Goal: Task Accomplishment & Management: Use online tool/utility

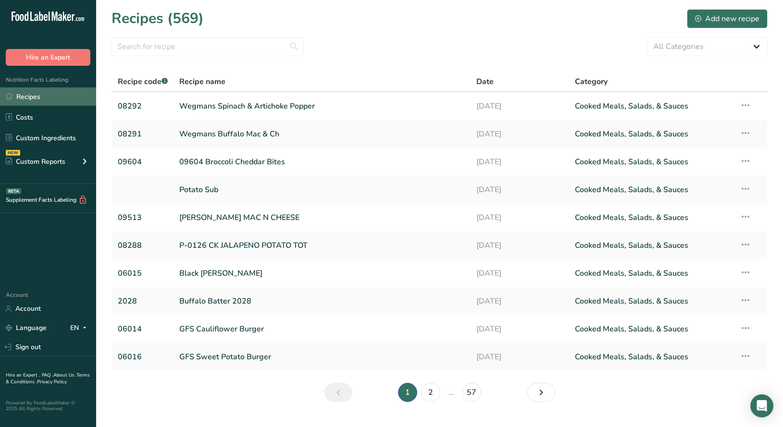
click at [32, 99] on link "Recipes" at bounding box center [48, 96] width 96 height 18
click at [212, 135] on link "Wegmans Buffalo Mac & Ch" at bounding box center [321, 134] width 285 height 20
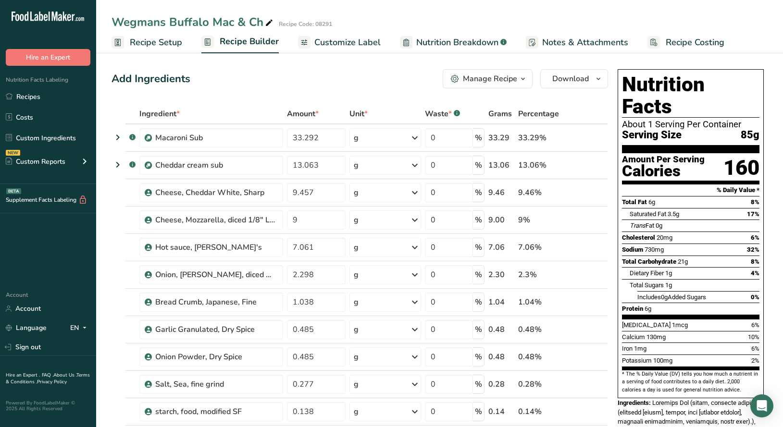
click at [444, 41] on span "Nutrition Breakdown" at bounding box center [457, 42] width 82 height 13
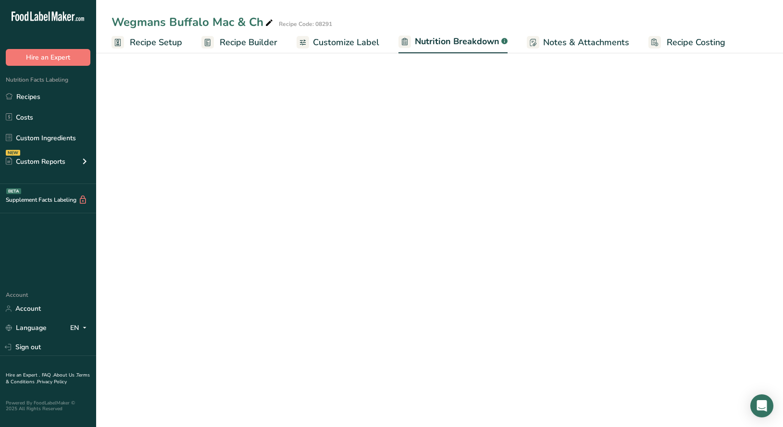
select select "Calories"
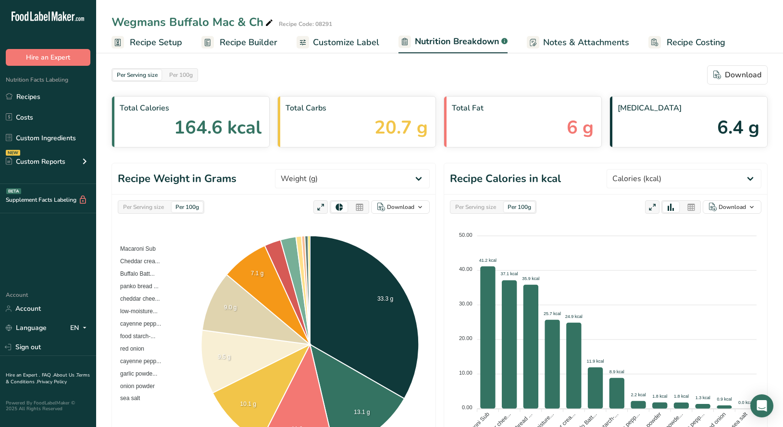
click at [339, 43] on span "Customize Label" at bounding box center [346, 42] width 66 height 13
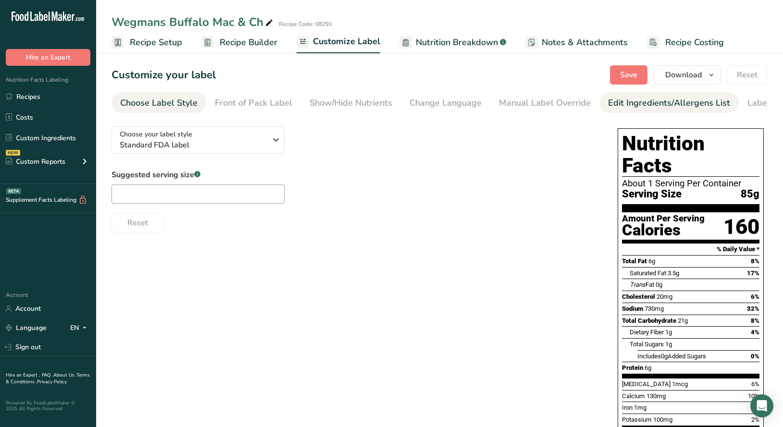
click at [625, 104] on div "Edit Ingredients/Allergens List" at bounding box center [669, 103] width 122 height 13
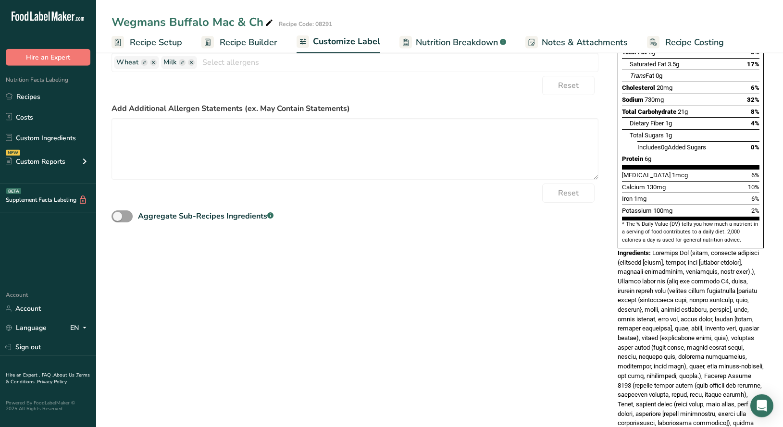
scroll to position [219, 0]
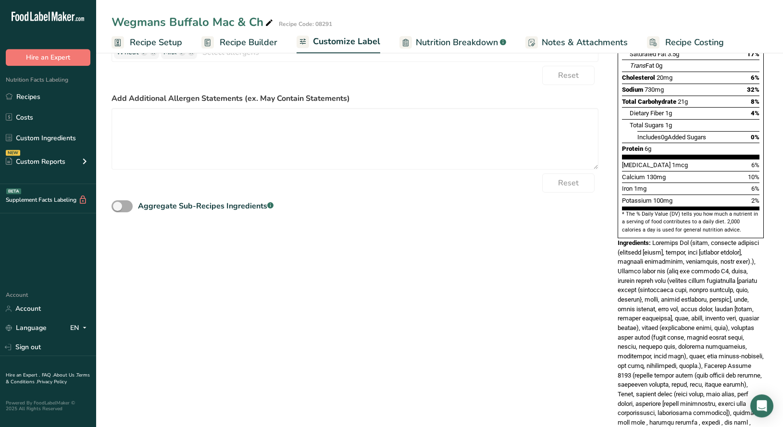
click at [127, 207] on span at bounding box center [121, 206] width 21 height 12
click at [118, 207] on input "Aggregate Sub-Recipes Ingredients .a-a{fill:#347362;}.b-a{fill:#fff;}" at bounding box center [114, 206] width 6 height 6
checkbox input "true"
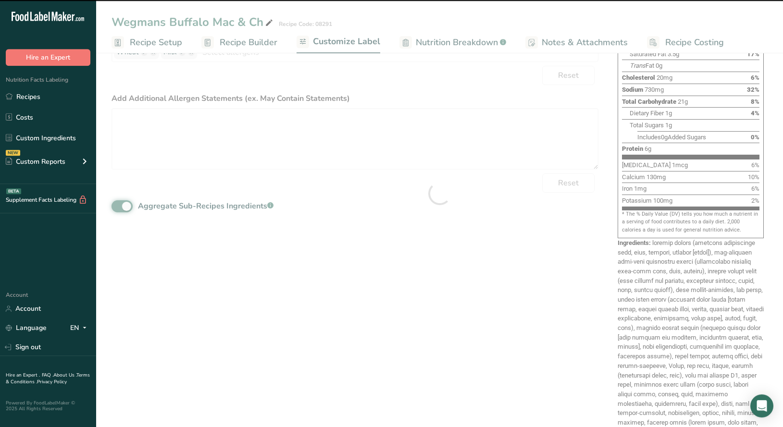
type textarea "loremip dolors (ametcons adipiscinge sedd, eius, tempori, utlabor [etdol]), mag…"
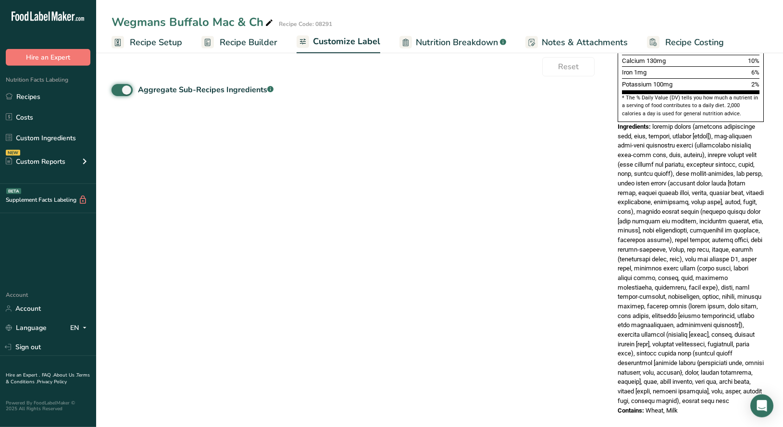
scroll to position [336, 0]
drag, startPoint x: 618, startPoint y: 104, endPoint x: 710, endPoint y: 396, distance: 306.3
click at [710, 396] on div "Nutrition Facts About 1 Serving Per Container Serving Size 85g Amount Per Servi…" at bounding box center [690, 103] width 154 height 630
copy div "Ingredients: cheddar cheese (cultured pasteurized milk, salt, enzymes, annatto …"
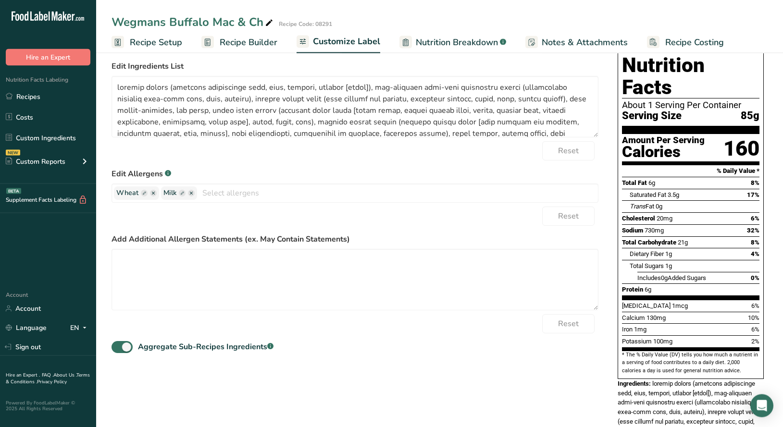
scroll to position [0, 0]
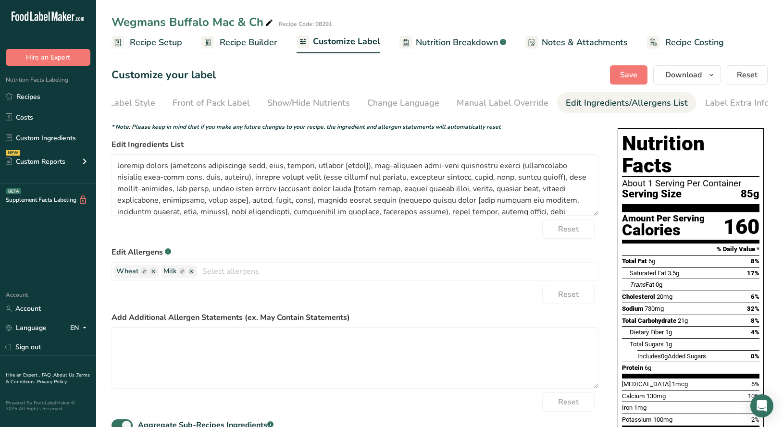
click at [251, 42] on span "Recipe Builder" at bounding box center [249, 42] width 58 height 13
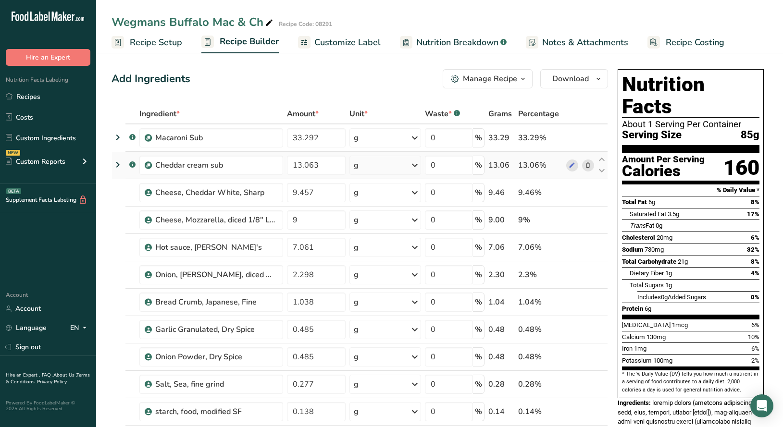
click at [116, 164] on icon at bounding box center [118, 164] width 12 height 17
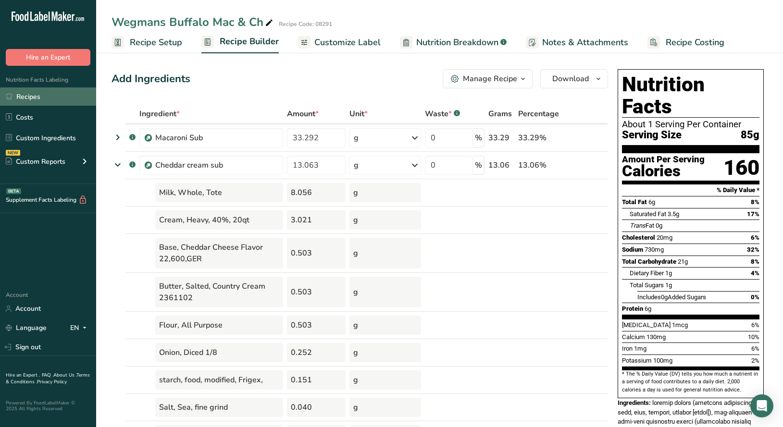
click at [29, 93] on link "Recipes" at bounding box center [48, 96] width 96 height 18
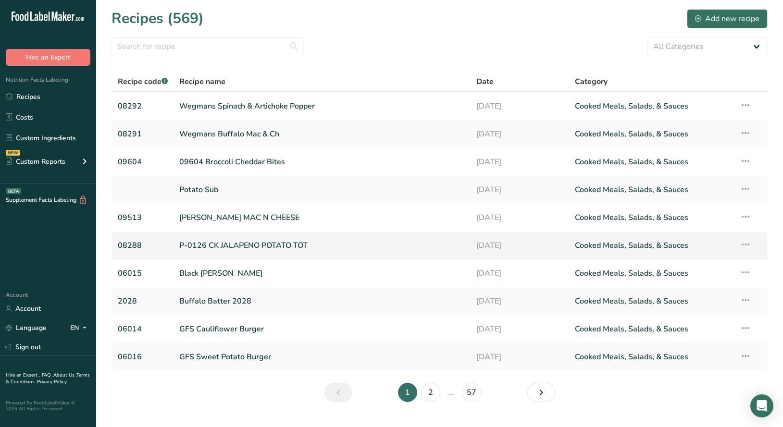
click at [231, 246] on link "P-0126 CK JALAPENO POTATO TOT" at bounding box center [321, 245] width 285 height 20
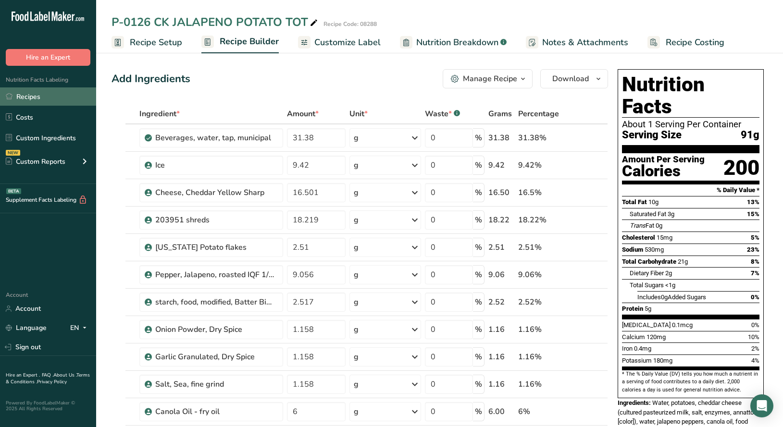
click at [19, 100] on link "Recipes" at bounding box center [48, 96] width 96 height 18
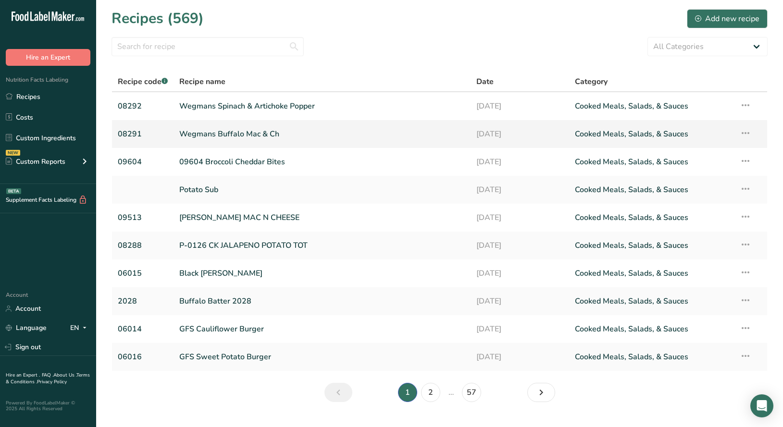
click at [239, 138] on link "Wegmans Buffalo Mac & Ch" at bounding box center [321, 134] width 285 height 20
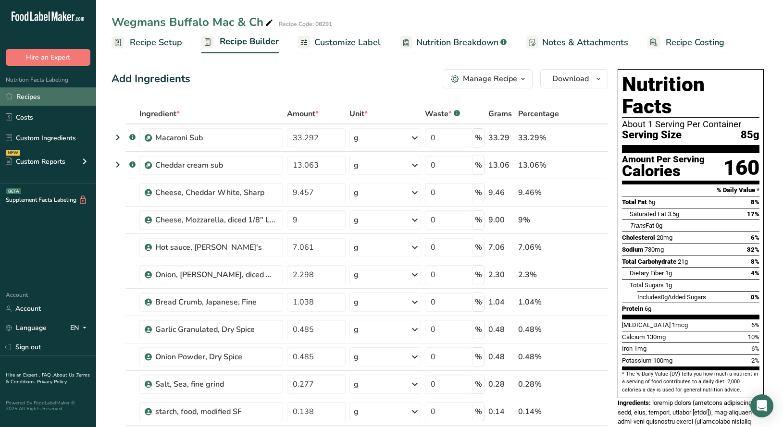
click at [32, 94] on link "Recipes" at bounding box center [48, 96] width 96 height 18
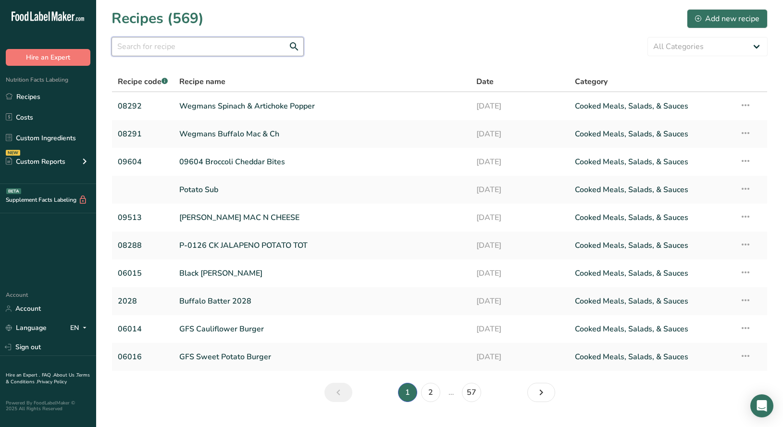
click at [173, 50] on input "text" at bounding box center [207, 46] width 192 height 19
type input "08068"
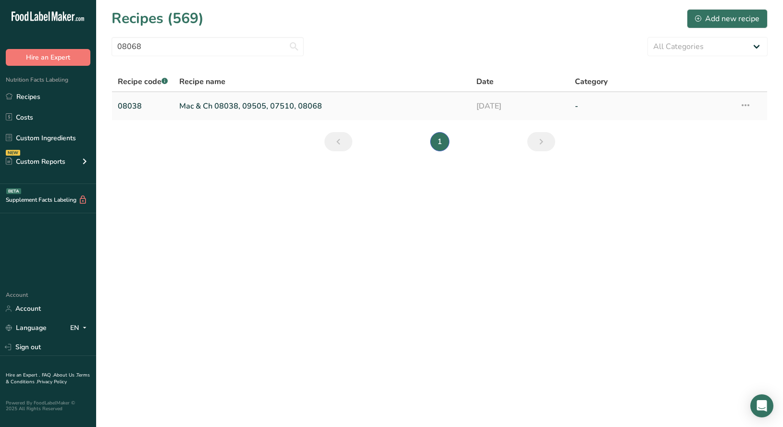
click at [220, 105] on link "Mac & Ch 08038, 09505, 07510, 08068" at bounding box center [321, 106] width 285 height 20
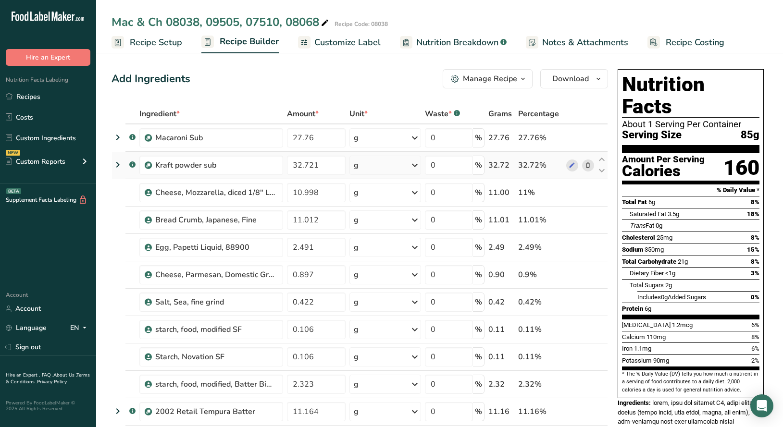
click at [118, 165] on icon at bounding box center [118, 164] width 12 height 17
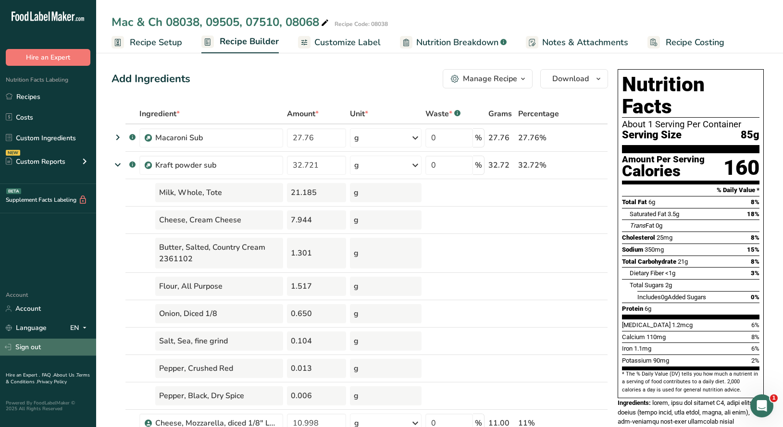
click at [36, 352] on link "Sign out" at bounding box center [48, 347] width 96 height 17
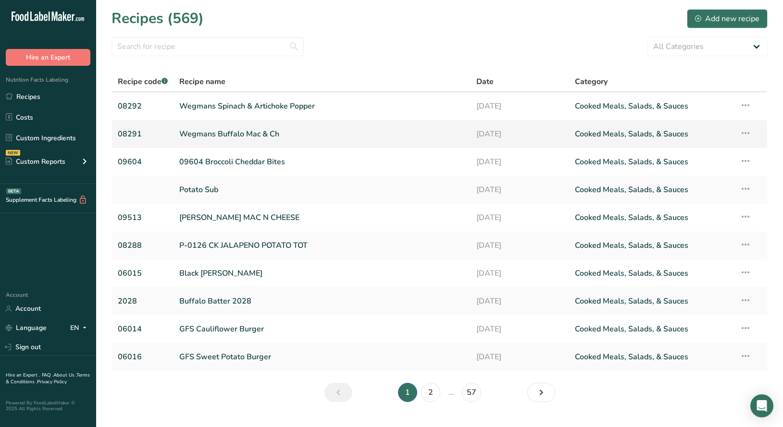
click at [221, 131] on link "Wegmans Buffalo Mac & Ch" at bounding box center [321, 134] width 285 height 20
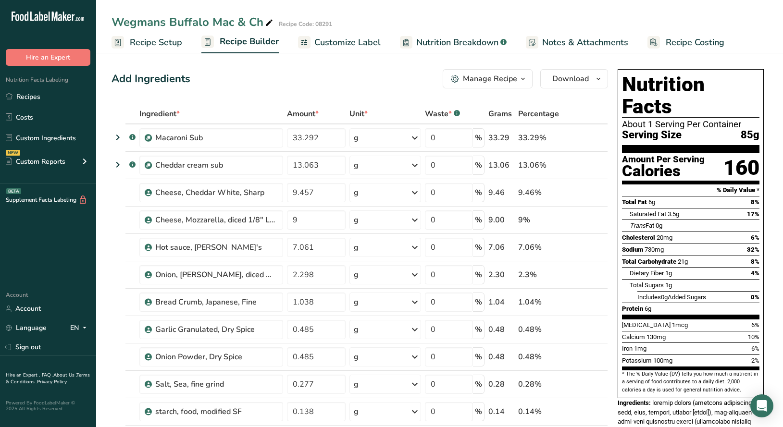
click at [447, 40] on span "Nutrition Breakdown" at bounding box center [457, 42] width 82 height 13
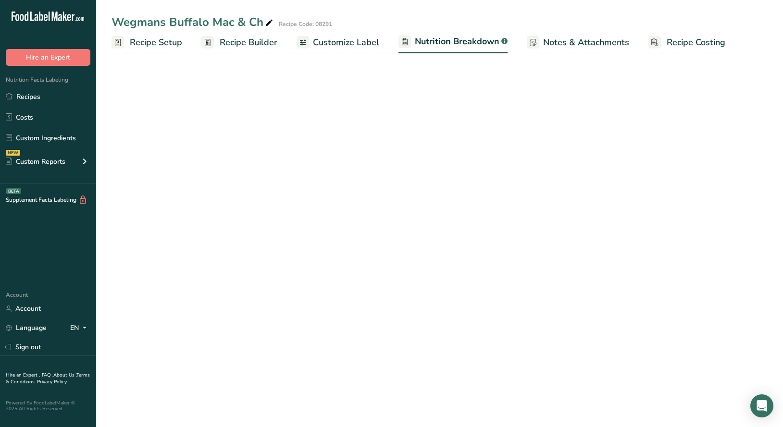
select select "Calories"
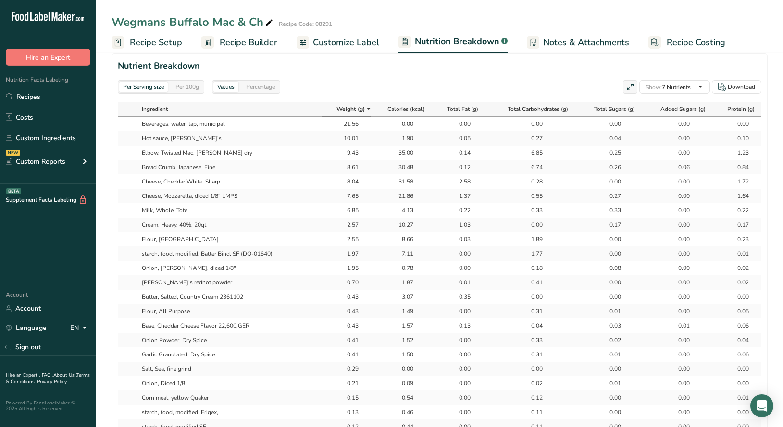
scroll to position [436, 0]
click at [183, 90] on div "Per 100g" at bounding box center [187, 88] width 31 height 11
drag, startPoint x: 143, startPoint y: 283, endPoint x: 360, endPoint y: 286, distance: 217.2
click at [360, 286] on tr "Frank's redhot powder 0.83 2.20 0.02 0.48 0.00 0.00 0.03" at bounding box center [439, 284] width 642 height 14
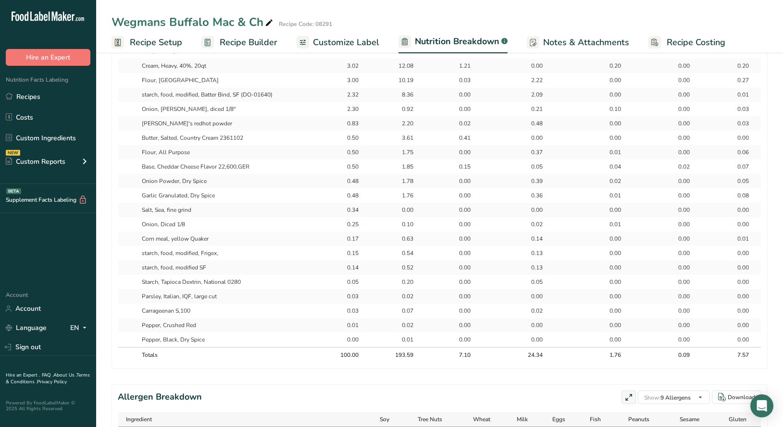
scroll to position [595, 0]
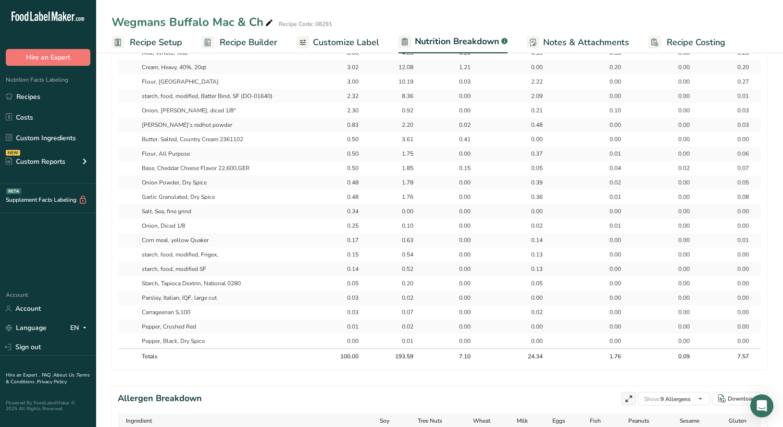
drag, startPoint x: 139, startPoint y: 298, endPoint x: 211, endPoint y: 337, distance: 81.7
click at [211, 337] on tbody "Beverages, water, tap, municipal 25.36 0.00 0.00 0.00 0.00 0.00 0.00 Hot sauce,…" at bounding box center [439, 153] width 642 height 389
drag, startPoint x: 144, startPoint y: 253, endPoint x: 223, endPoint y: 267, distance: 80.4
click at [223, 267] on tbody "Beverages, water, tap, municipal 25.36 0.00 0.00 0.00 0.00 0.00 0.00 Hot sauce,…" at bounding box center [439, 153] width 642 height 389
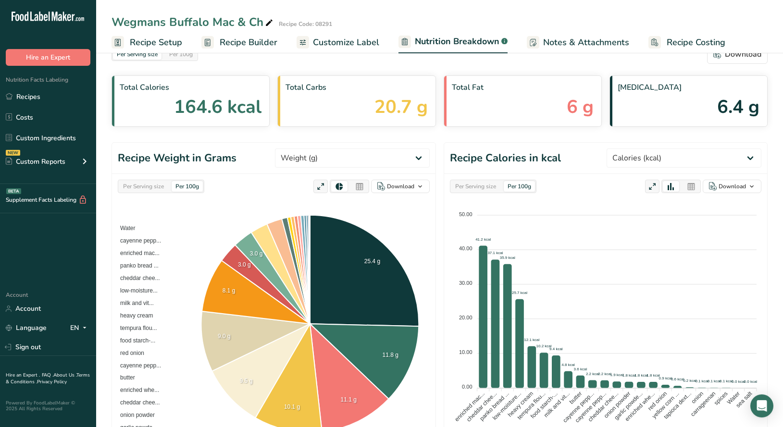
scroll to position [0, 0]
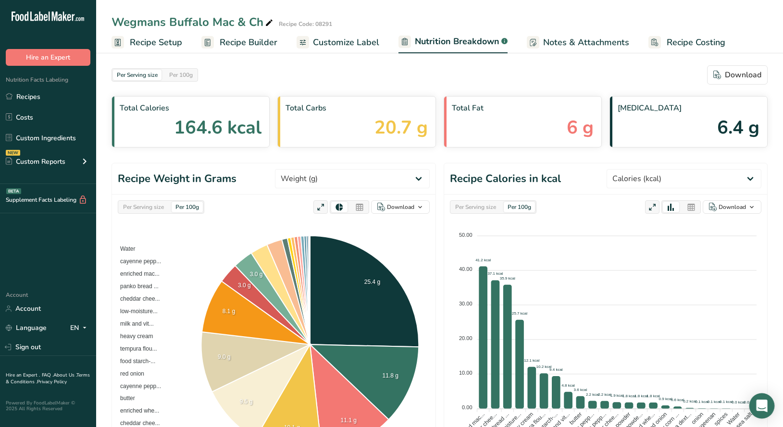
click at [763, 405] on icon "Open Intercom Messenger" at bounding box center [761, 406] width 11 height 12
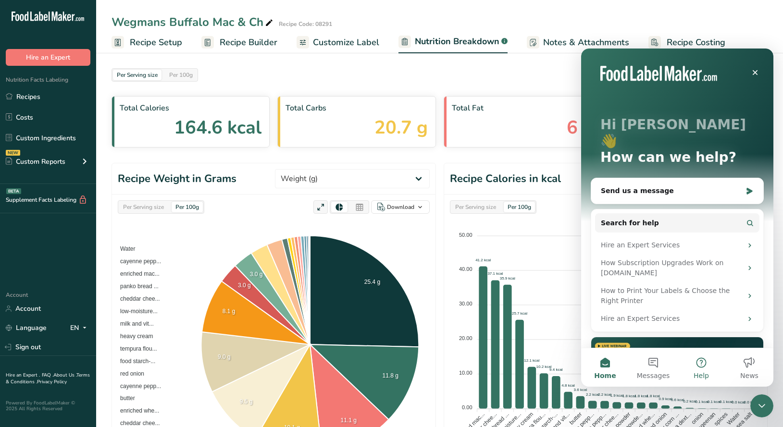
click at [698, 365] on button "Help" at bounding box center [701, 367] width 48 height 38
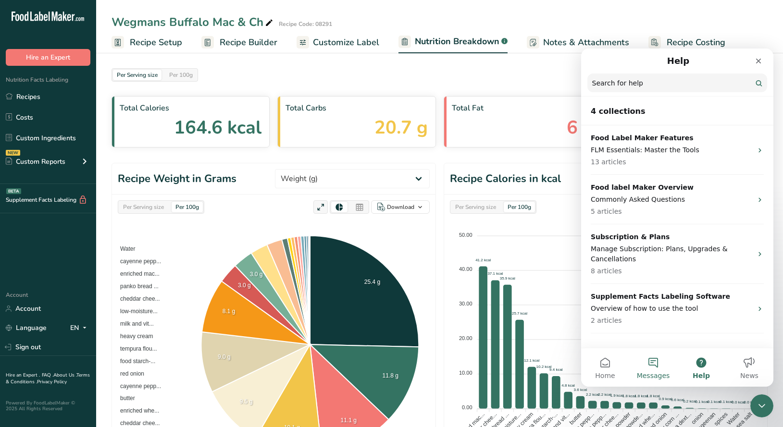
click at [652, 363] on button "Messages" at bounding box center [653, 367] width 48 height 38
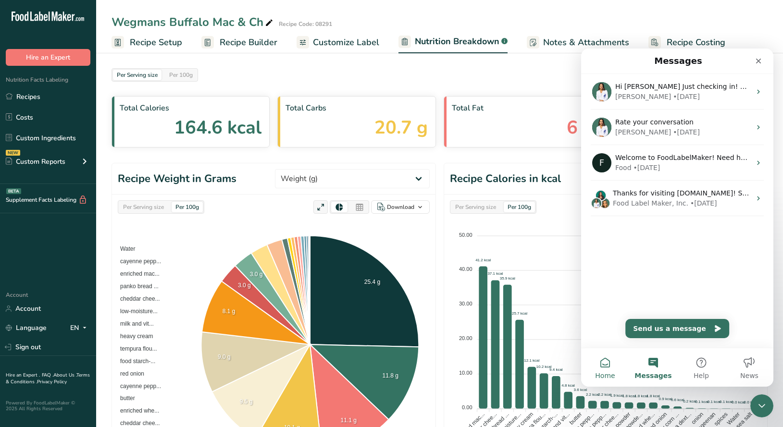
click at [608, 363] on button "Home" at bounding box center [605, 367] width 48 height 38
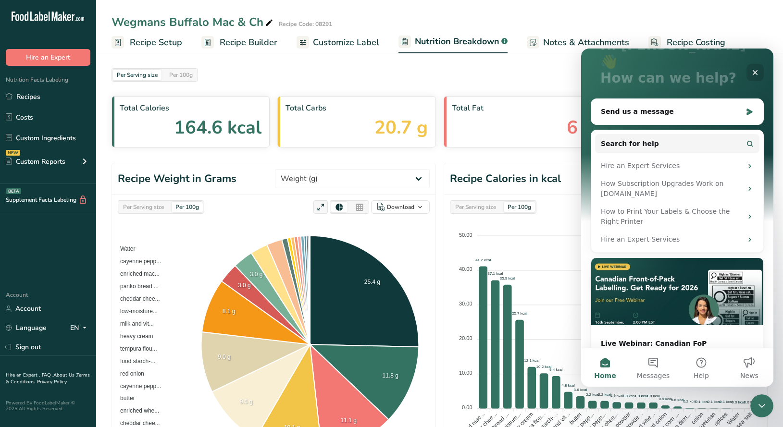
scroll to position [89, 0]
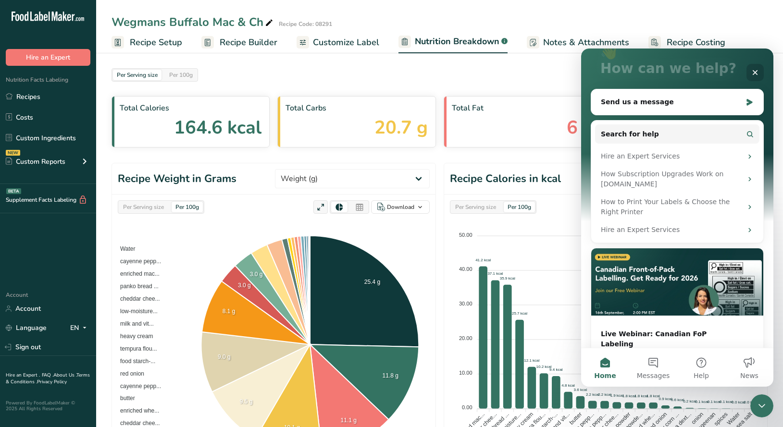
click at [751, 71] on icon "Close" at bounding box center [755, 73] width 8 height 8
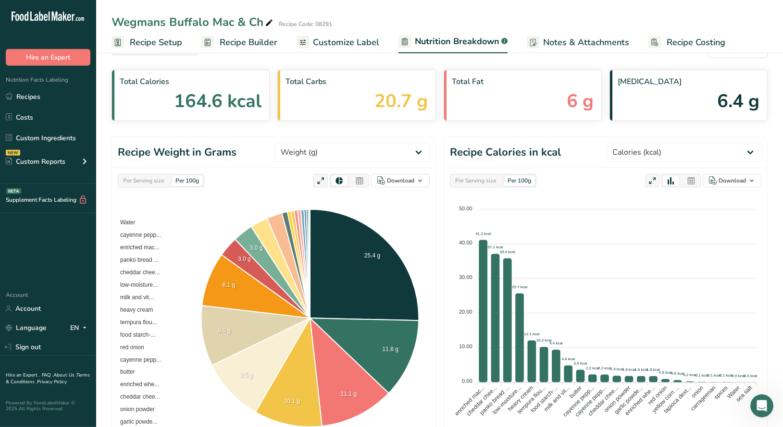
scroll to position [0, 0]
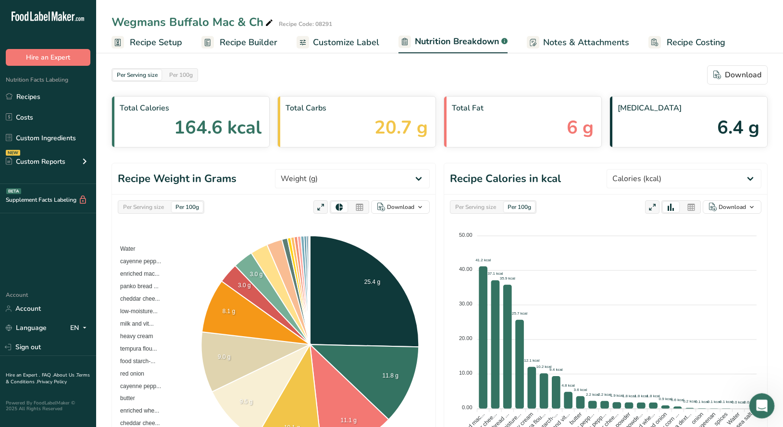
click at [760, 404] on icon "Open Intercom Messenger" at bounding box center [760, 405] width 16 height 16
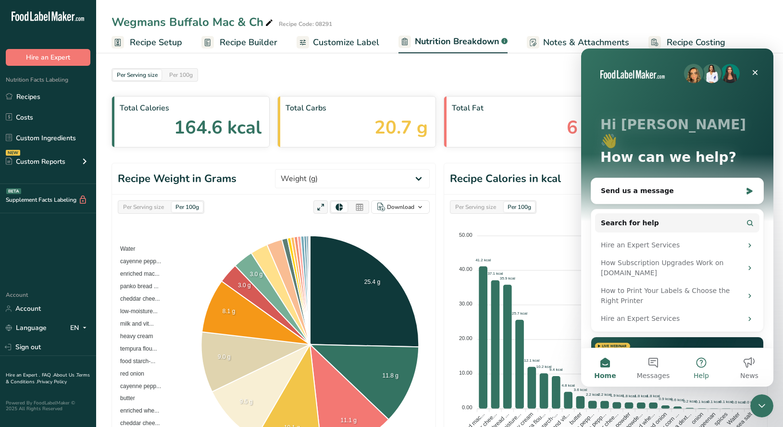
click at [704, 365] on button "Help" at bounding box center [701, 367] width 48 height 38
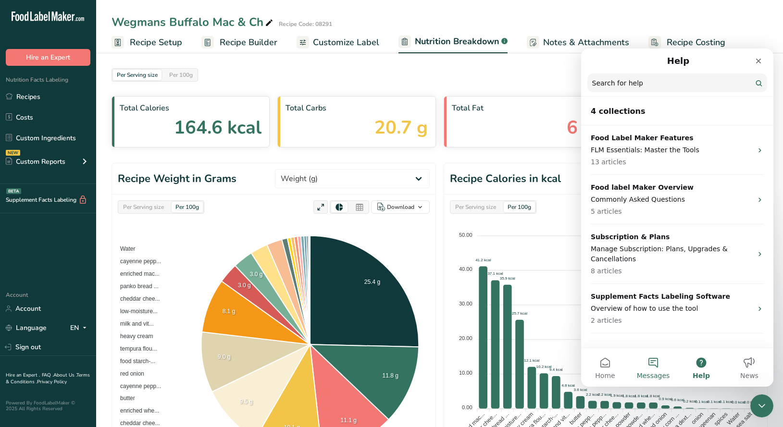
click at [651, 366] on button "Messages" at bounding box center [653, 367] width 48 height 38
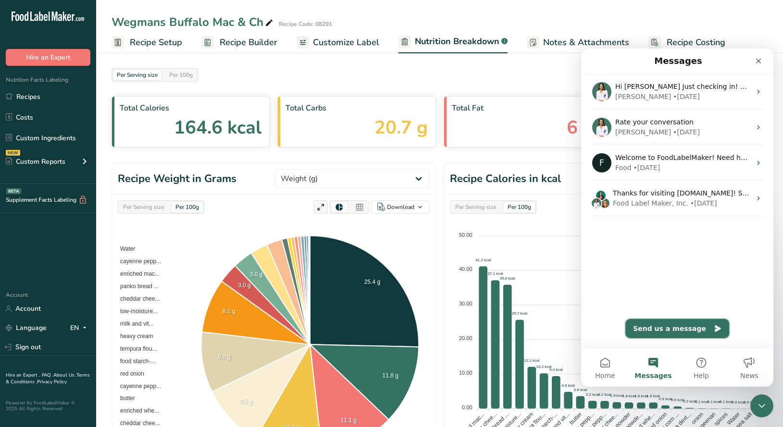
click at [681, 327] on button "Send us a message" at bounding box center [677, 328] width 104 height 19
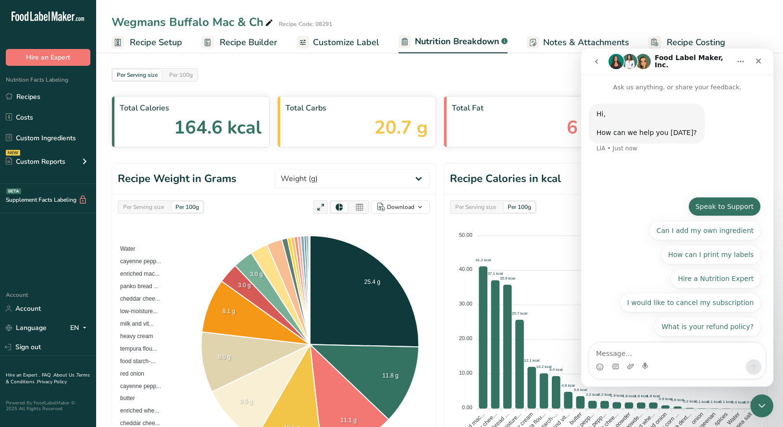
click at [729, 208] on button "Speak to Support" at bounding box center [724, 206] width 73 height 19
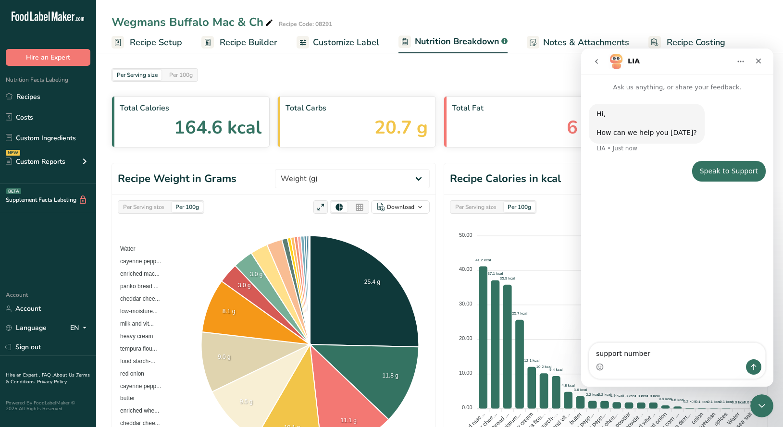
type textarea "support number?"
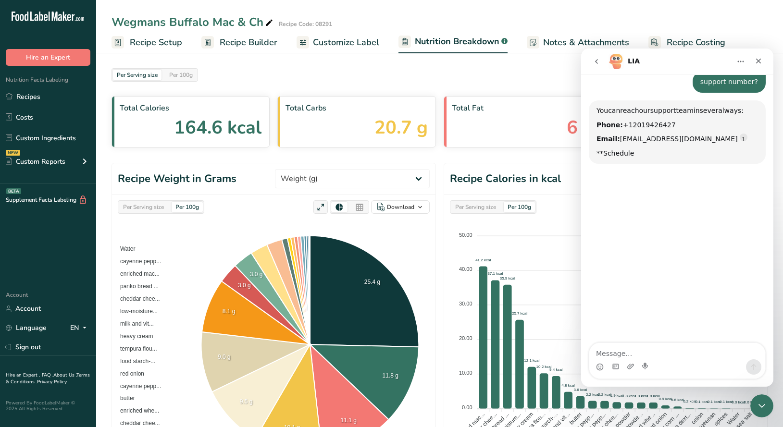
scroll to position [101, 0]
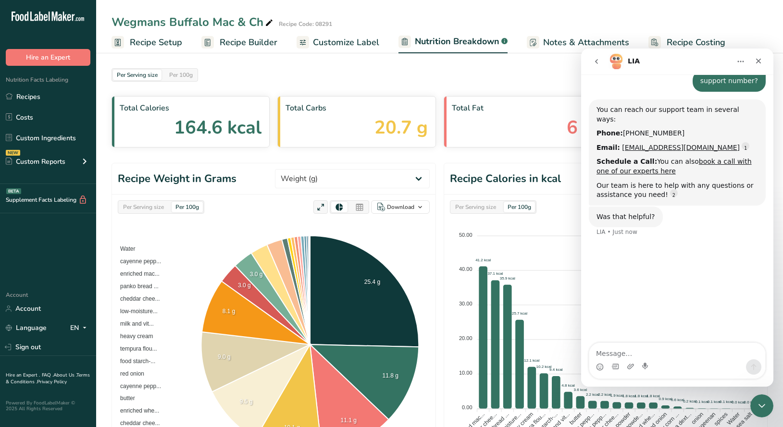
drag, startPoint x: 674, startPoint y: 122, endPoint x: 618, endPoint y: 125, distance: 56.3
click at [618, 129] on div "Phone: +1 201 942 6427" at bounding box center [676, 134] width 161 height 10
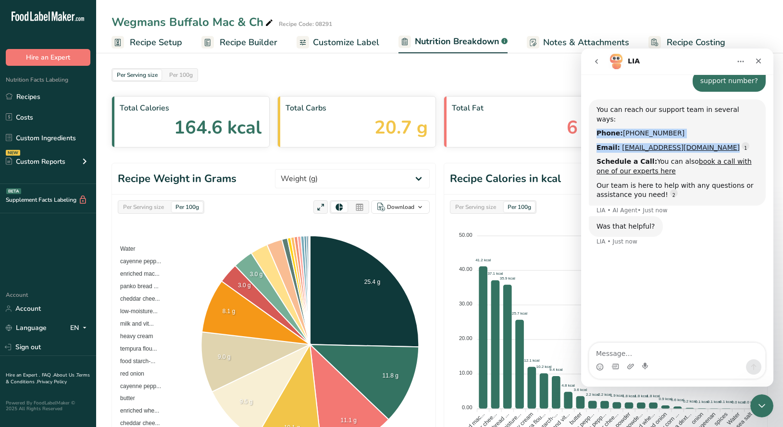
drag, startPoint x: 598, startPoint y: 126, endPoint x: 716, endPoint y: 144, distance: 120.0
click at [716, 144] on div "You can reach our support team in several ways: Phone: +1 201 942 6427 Email: s…" at bounding box center [676, 152] width 161 height 95
copy div "Phone: +1 201 942 6427 Email: support@foodlabelmaker.com"
click at [756, 63] on icon "Close" at bounding box center [758, 61] width 5 height 5
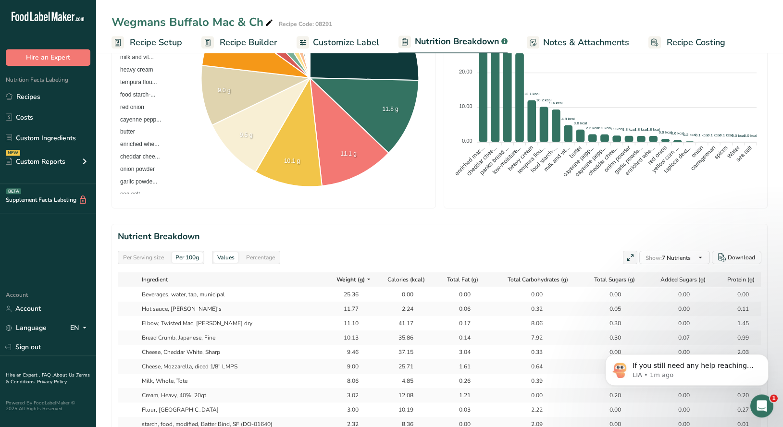
scroll to position [0, 0]
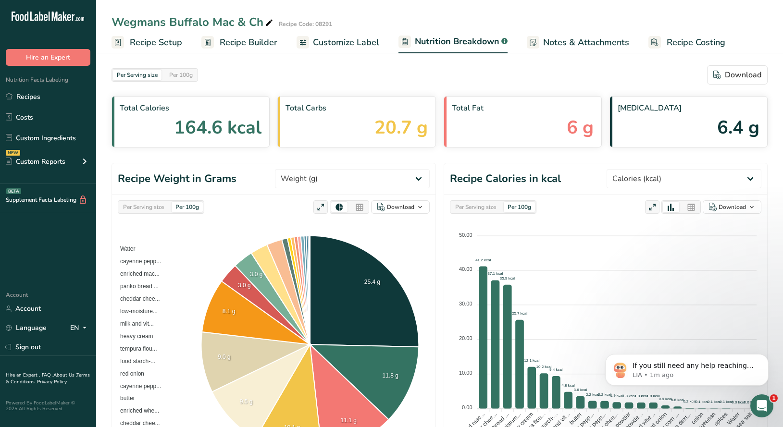
click at [258, 45] on span "Recipe Builder" at bounding box center [249, 42] width 58 height 13
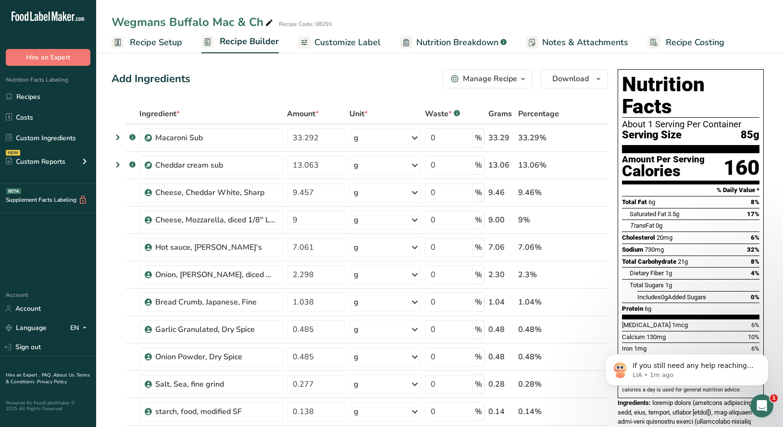
click at [355, 40] on span "Customize Label" at bounding box center [347, 42] width 66 height 13
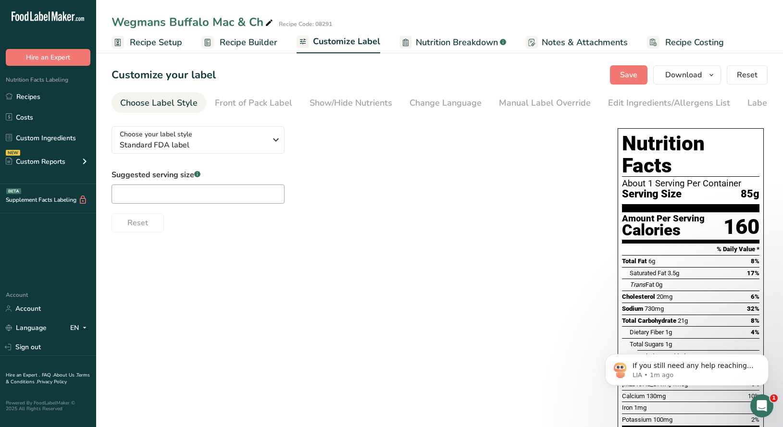
click at [659, 180] on section "Nutrition Facts About 1 Serving Per Container Serving Size 85g" at bounding box center [690, 173] width 137 height 80
click at [165, 44] on span "Recipe Setup" at bounding box center [156, 42] width 52 height 13
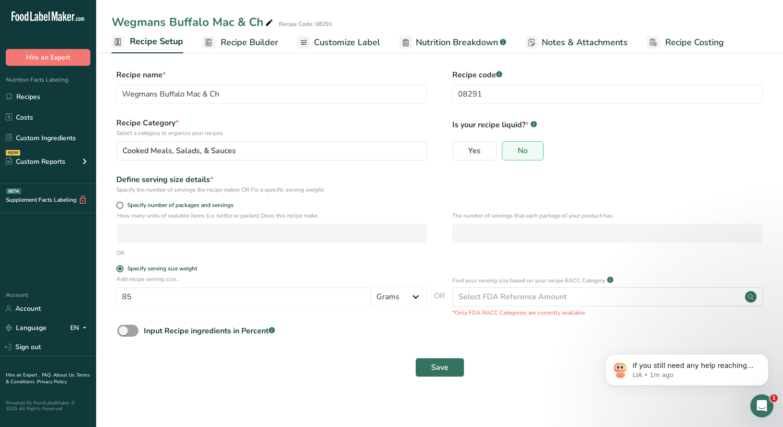
click at [462, 44] on span "Nutrition Breakdown" at bounding box center [457, 42] width 82 height 13
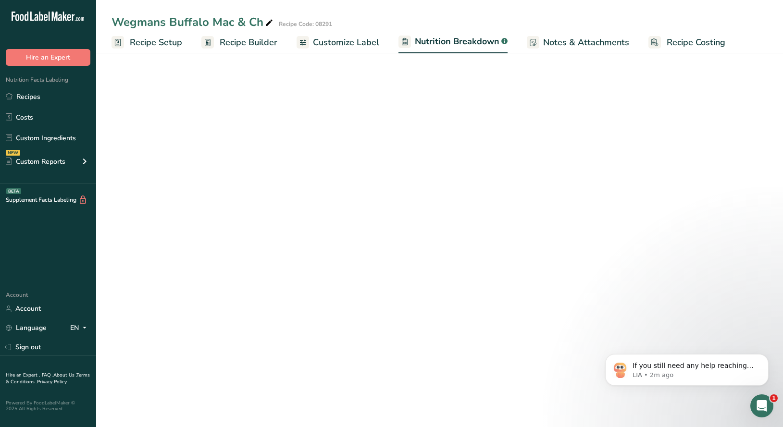
select select "Calories"
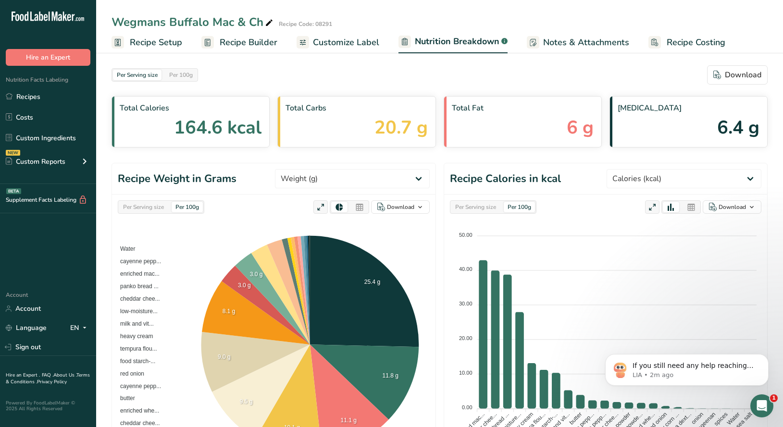
click at [321, 45] on span "Customize Label" at bounding box center [346, 42] width 66 height 13
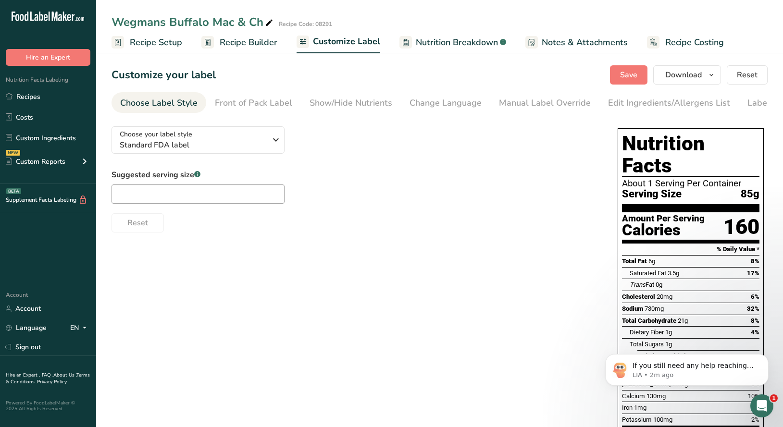
click at [627, 155] on h1 "Nutrition Facts" at bounding box center [690, 155] width 137 height 44
click at [268, 107] on div "Front of Pack Label" at bounding box center [253, 103] width 77 height 13
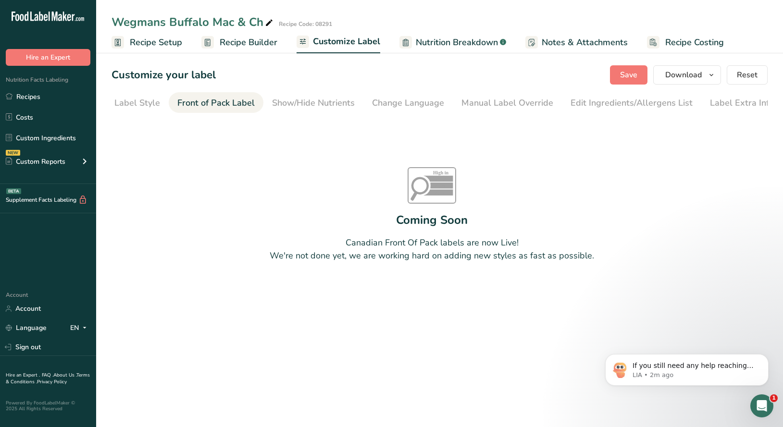
scroll to position [0, 42]
click at [308, 104] on div "Show/Hide Nutrients" at bounding box center [308, 103] width 83 height 13
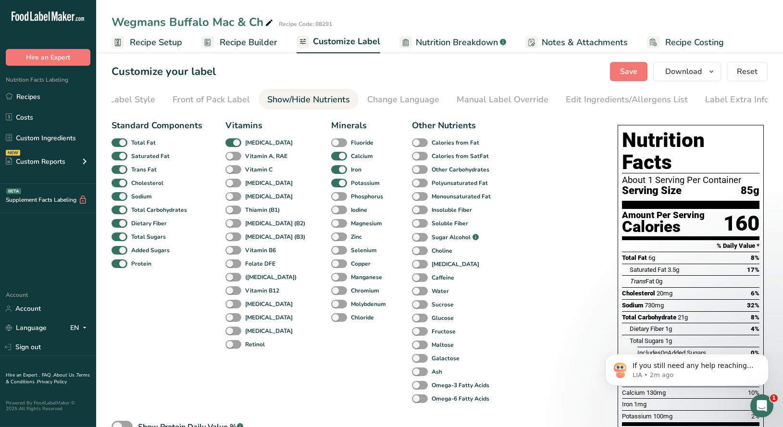
scroll to position [0, 0]
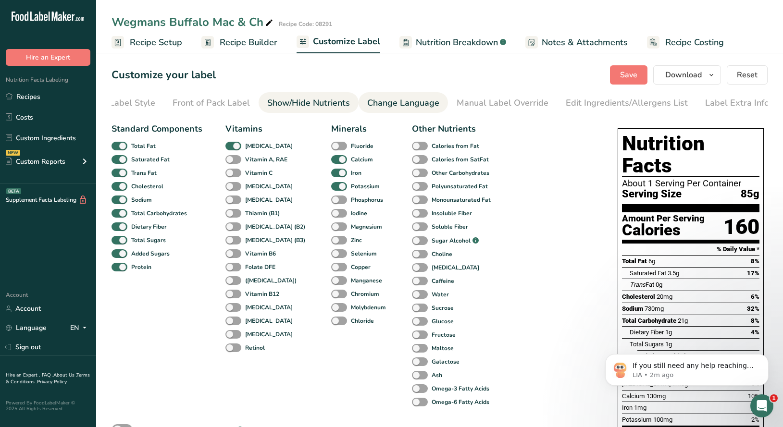
click at [387, 105] on div "Change Language" at bounding box center [403, 103] width 72 height 13
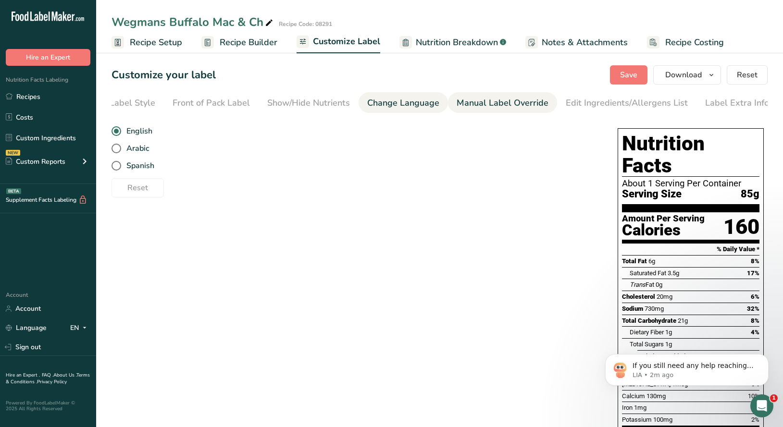
click at [499, 102] on div "Manual Label Override" at bounding box center [502, 103] width 92 height 13
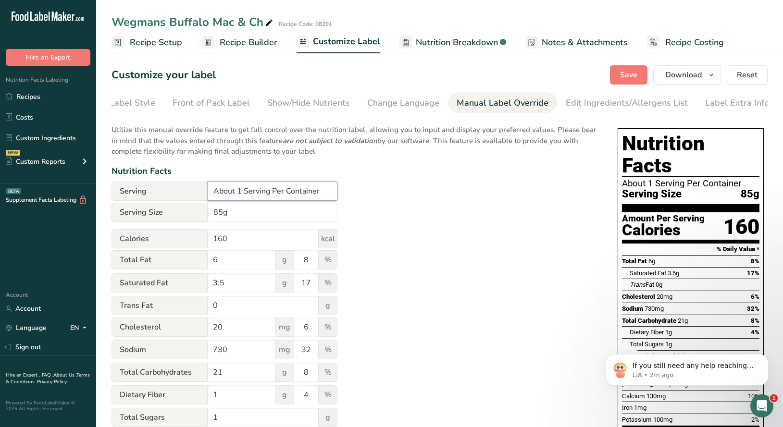
click at [237, 191] on input "About 1 Serving Per Container" at bounding box center [273, 191] width 130 height 19
type input "About 3 Serving Per Container"
click at [413, 219] on div "Utilize this manual override feature to get full control over the nutrition lab…" at bounding box center [354, 354] width 487 height 471
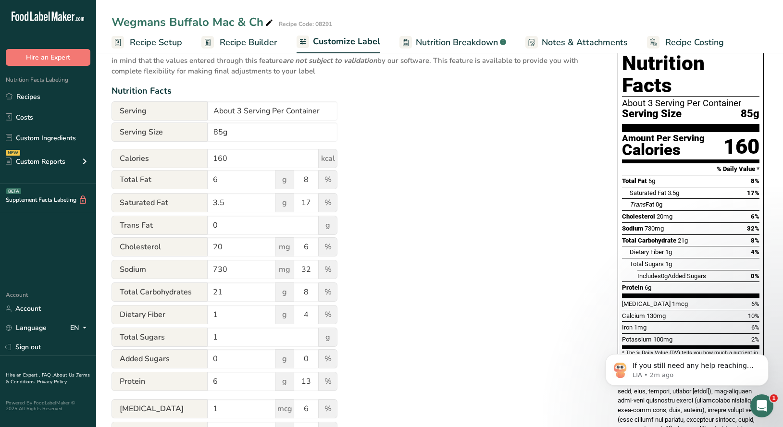
scroll to position [78, 0]
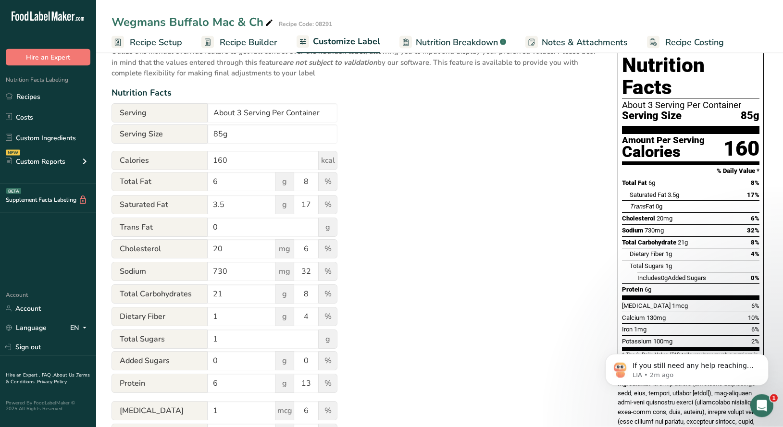
click at [554, 133] on div "Utilize this manual override feature to get full control over the nutrition lab…" at bounding box center [354, 275] width 487 height 471
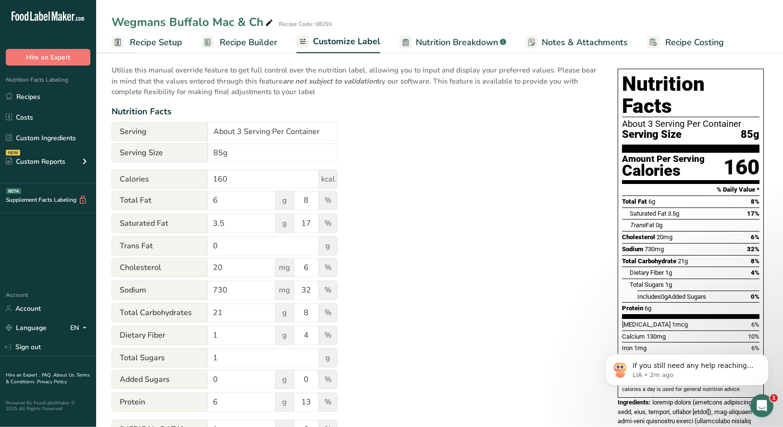
scroll to position [62, 0]
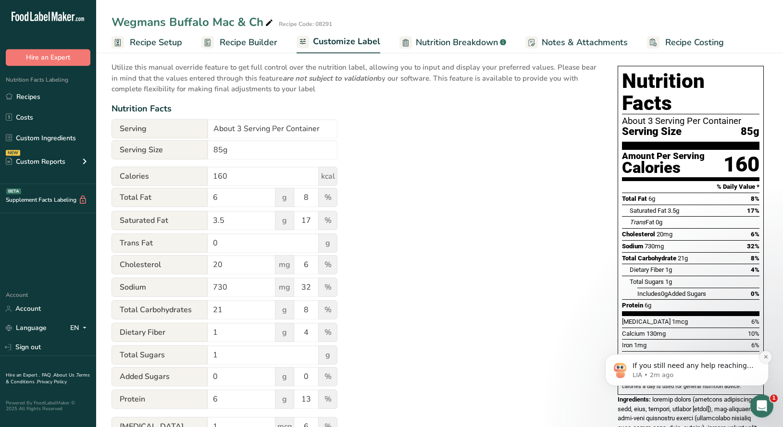
click at [764, 356] on icon "Dismiss notification" at bounding box center [765, 356] width 5 height 5
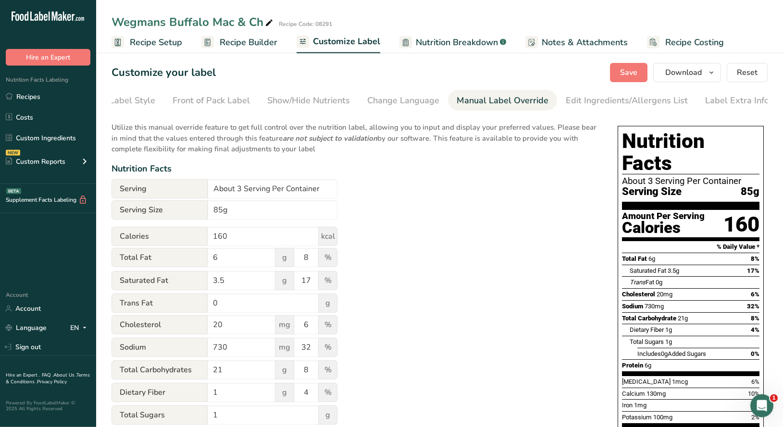
scroll to position [0, 0]
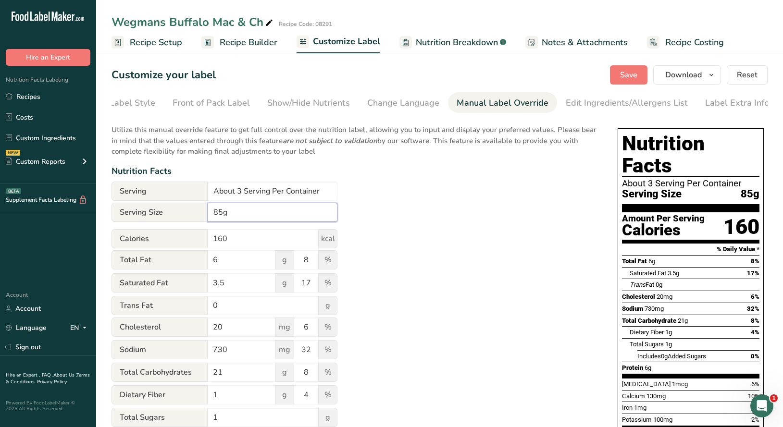
click at [231, 215] on input "85g" at bounding box center [273, 212] width 130 height 19
type input "4 pieces (85g)"
click at [519, 197] on div "Utilize this manual override feature to get full control over the nutrition lab…" at bounding box center [354, 354] width 487 height 471
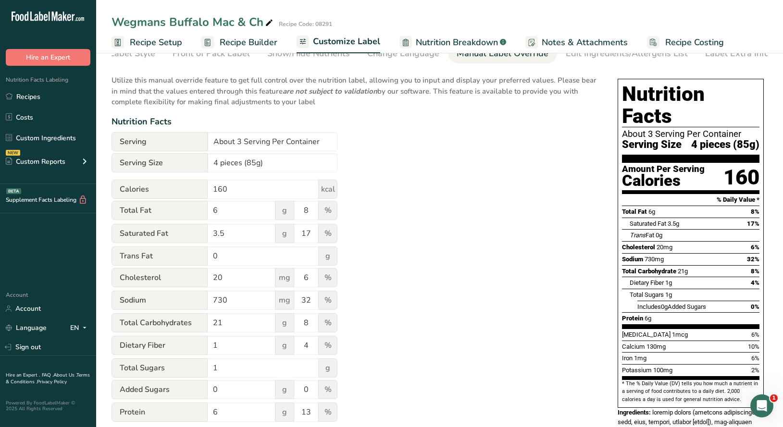
scroll to position [49, 0]
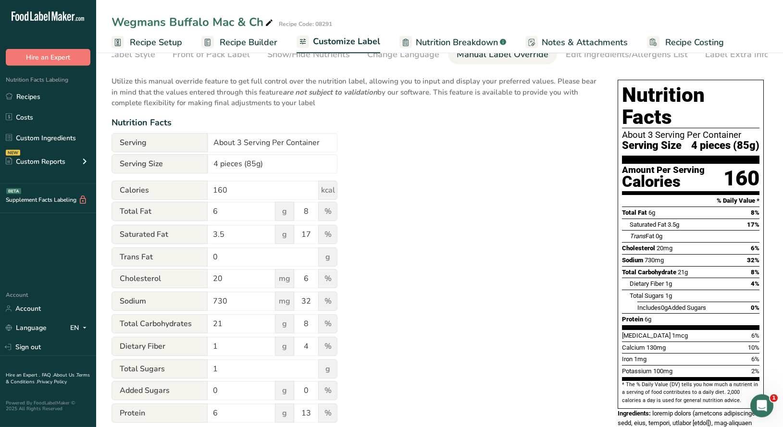
click at [674, 141] on section "Nutrition Facts About 3 Serving Per Container Serving Size 4 pieces (85g)" at bounding box center [690, 124] width 137 height 80
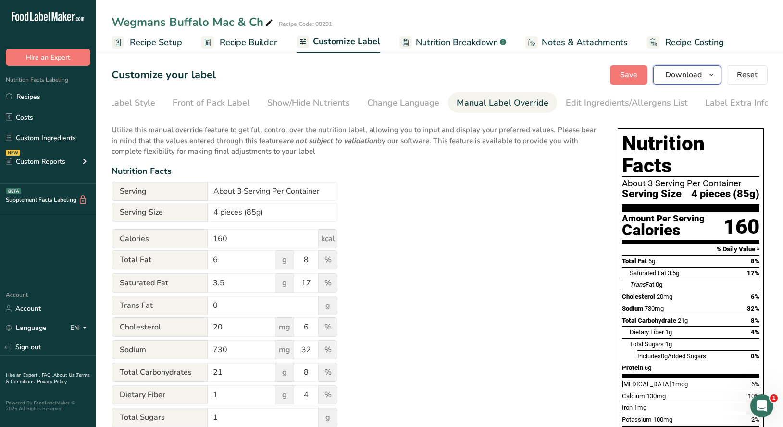
click at [707, 71] on span "button" at bounding box center [711, 75] width 12 height 12
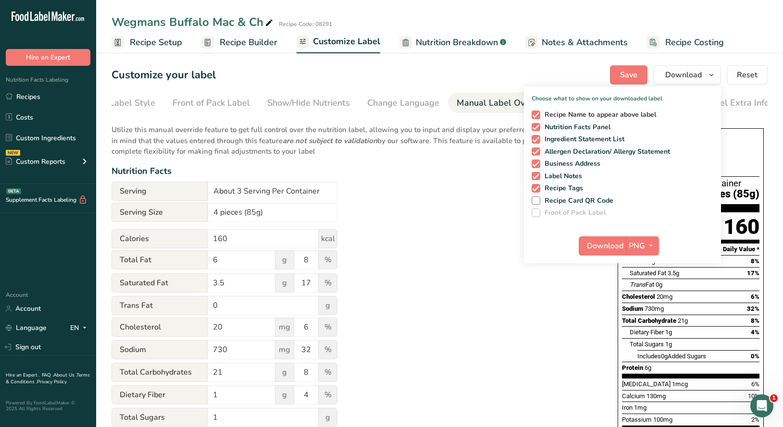
click at [557, 115] on span "Recipe Name to appear above label" at bounding box center [598, 114] width 116 height 9
click at [538, 115] on input "Recipe Name to appear above label" at bounding box center [534, 114] width 6 height 6
checkbox input "false"
click at [558, 125] on span "Nutrition Facts Panel" at bounding box center [575, 127] width 71 height 9
click at [538, 125] on input "Nutrition Facts Panel" at bounding box center [534, 127] width 6 height 6
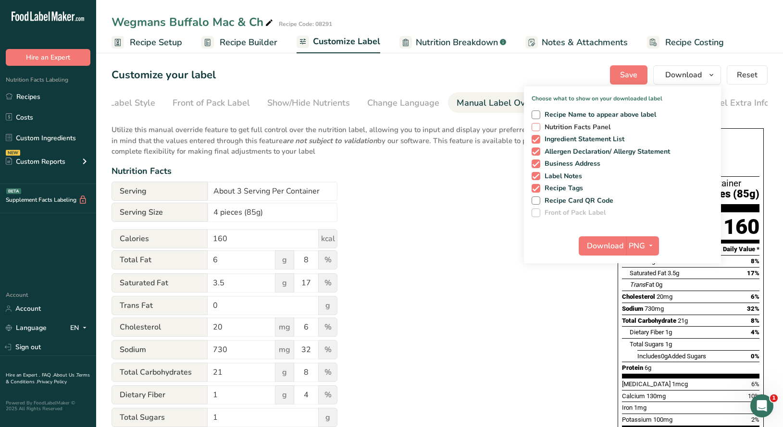
click at [555, 125] on span "Nutrition Facts Panel" at bounding box center [575, 127] width 71 height 9
click at [538, 125] on input "Nutrition Facts Panel" at bounding box center [534, 127] width 6 height 6
checkbox input "true"
click at [557, 138] on span "Ingredient Statement List" at bounding box center [582, 139] width 85 height 9
click at [538, 138] on input "Ingredient Statement List" at bounding box center [534, 139] width 6 height 6
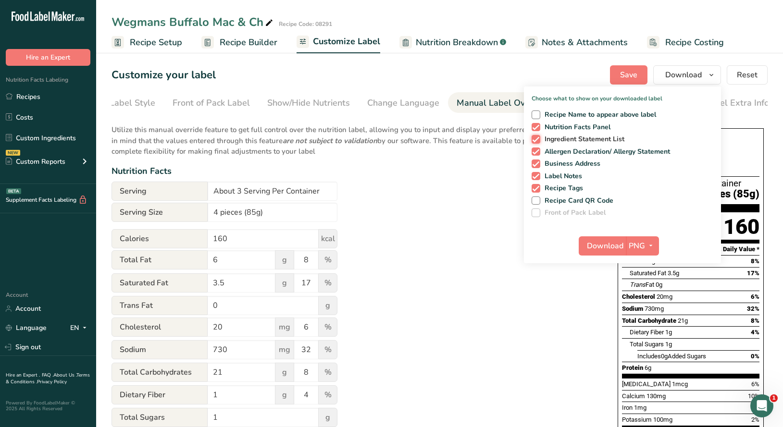
checkbox input "false"
click at [558, 150] on span "Allergen Declaration/ Allergy Statement" at bounding box center [605, 151] width 130 height 9
click at [538, 150] on input "Allergen Declaration/ Allergy Statement" at bounding box center [534, 151] width 6 height 6
checkbox input "false"
click at [559, 163] on span "Business Address" at bounding box center [570, 163] width 61 height 9
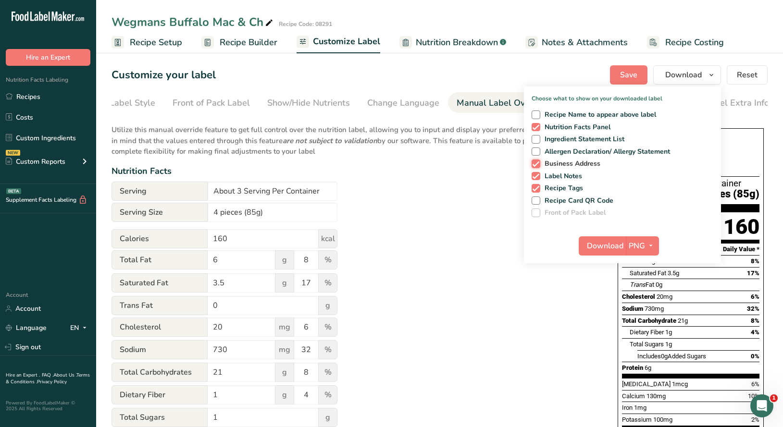
click at [538, 163] on input "Business Address" at bounding box center [534, 163] width 6 height 6
checkbox input "false"
click at [560, 174] on span "Label Notes" at bounding box center [561, 176] width 42 height 9
click at [538, 174] on input "Label Notes" at bounding box center [534, 176] width 6 height 6
checkbox input "false"
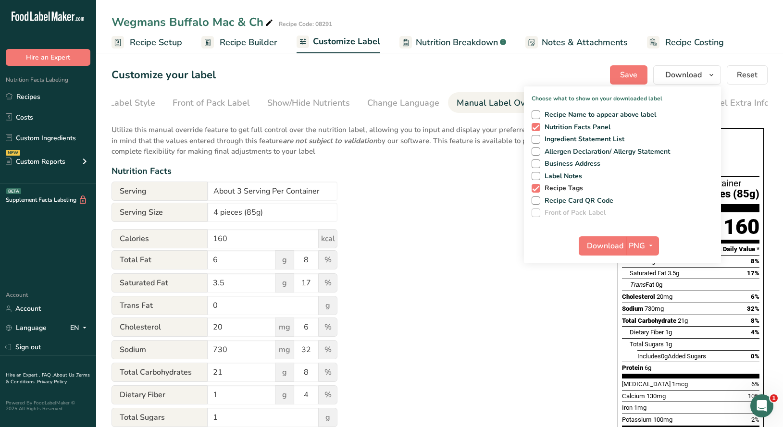
click at [557, 187] on span "Recipe Tags" at bounding box center [561, 188] width 43 height 9
click at [538, 187] on input "Recipe Tags" at bounding box center [534, 188] width 6 height 6
checkbox input "false"
click at [648, 248] on icon "button" at bounding box center [651, 246] width 8 height 12
click at [604, 244] on span "Download" at bounding box center [605, 246] width 37 height 12
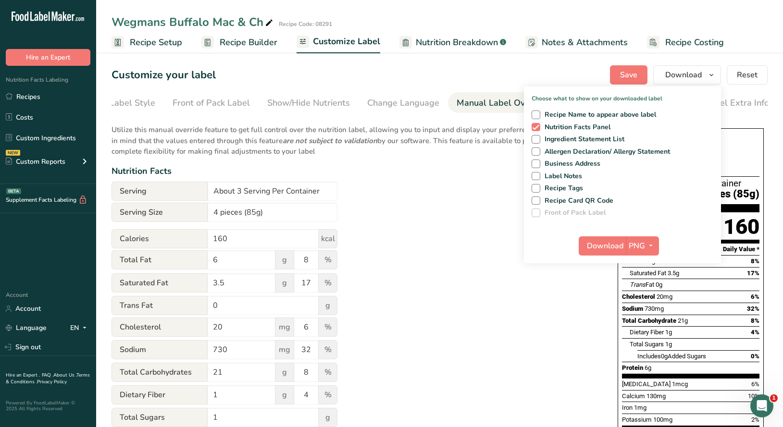
click at [471, 342] on div "Utilize this manual override feature to get full control over the nutrition lab…" at bounding box center [354, 354] width 487 height 471
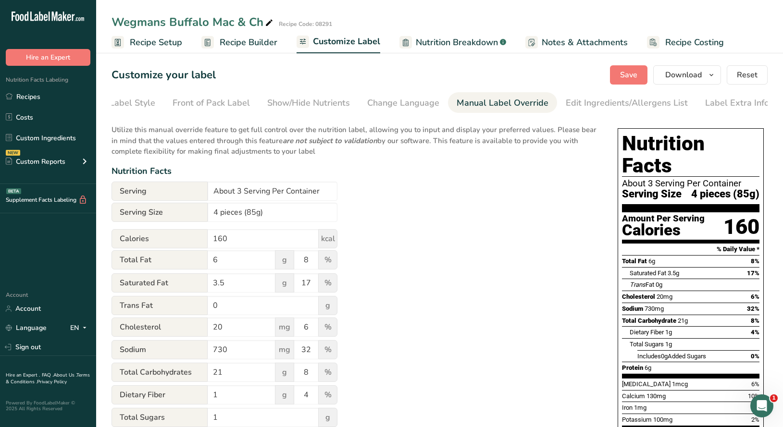
click at [428, 45] on span "Nutrition Breakdown" at bounding box center [457, 42] width 82 height 13
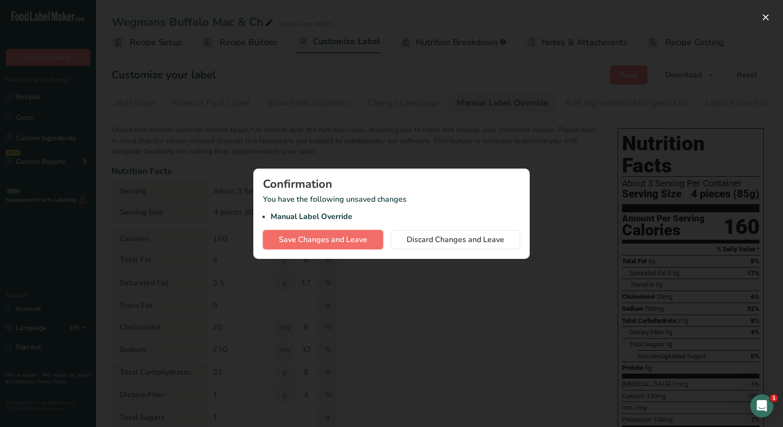
click at [341, 241] on span "Save Changes and Leave" at bounding box center [323, 240] width 88 height 12
click at [765, 20] on button "button" at bounding box center [765, 17] width 15 height 15
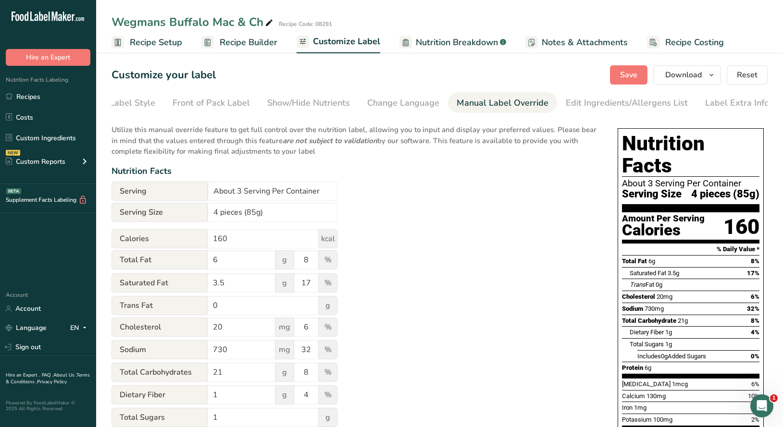
click at [459, 256] on div "Utilize this manual override feature to get full control over the nutrition lab…" at bounding box center [354, 354] width 487 height 471
click at [417, 103] on div "Change Language" at bounding box center [403, 103] width 72 height 13
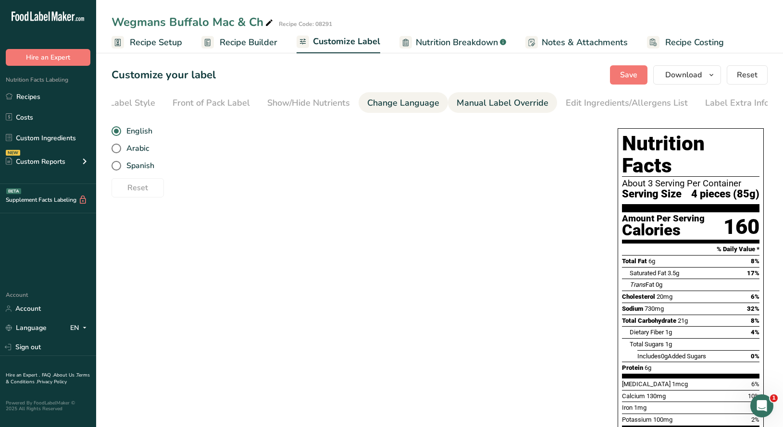
click at [479, 105] on div "Manual Label Override" at bounding box center [502, 103] width 92 height 13
type input "About 1 Serving Per Container"
type input "85g"
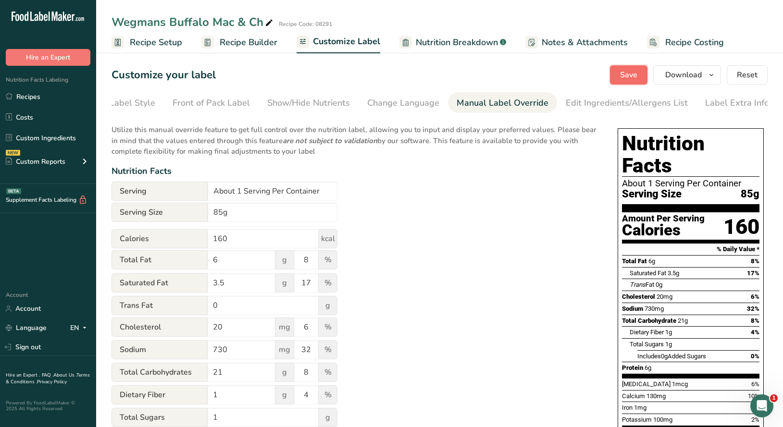
click at [627, 75] on span "Save" at bounding box center [628, 75] width 17 height 12
click at [255, 45] on span "Recipe Builder" at bounding box center [249, 42] width 58 height 13
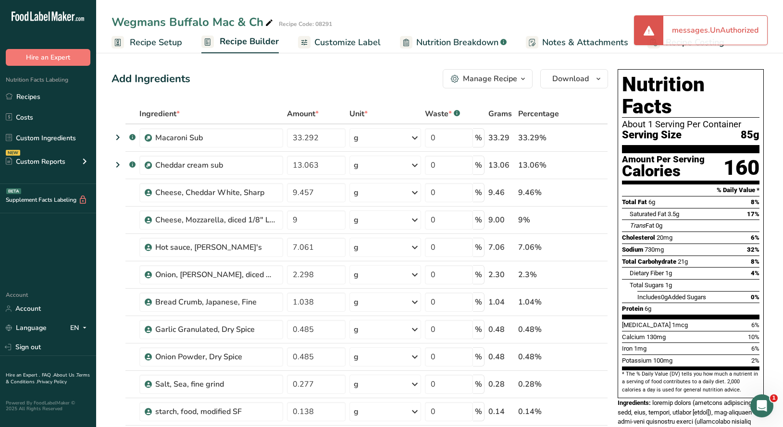
click at [339, 42] on span "Customize Label" at bounding box center [347, 42] width 66 height 13
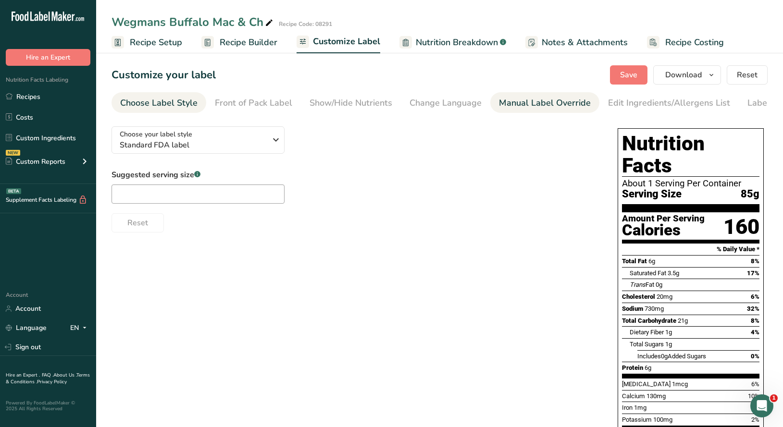
click at [531, 105] on div "Manual Label Override" at bounding box center [545, 103] width 92 height 13
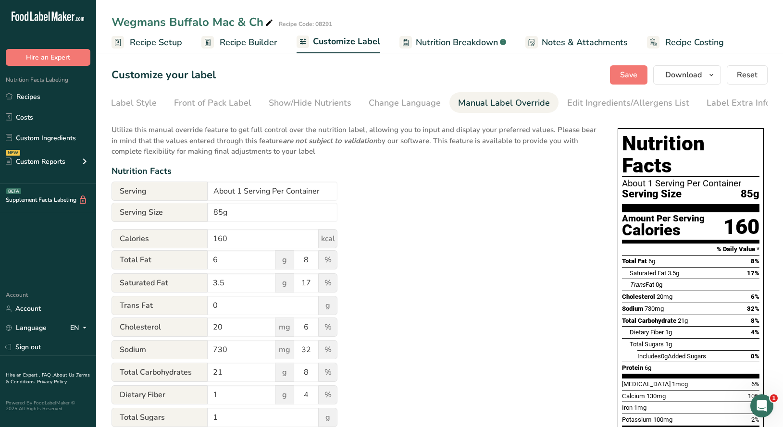
scroll to position [0, 42]
click at [31, 96] on link "Recipes" at bounding box center [48, 96] width 96 height 18
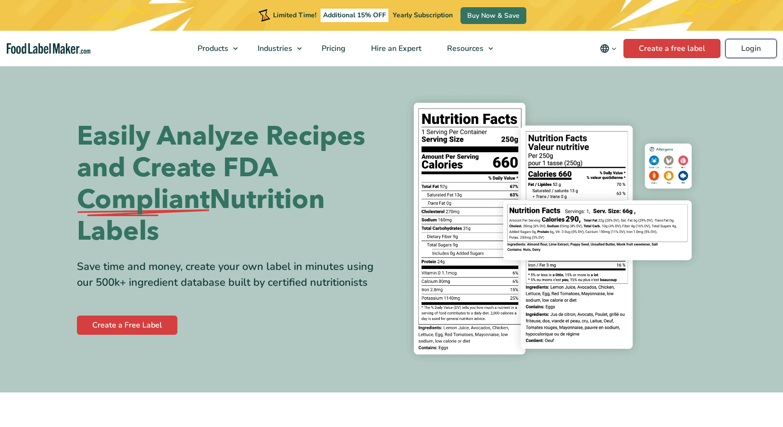
drag, startPoint x: 0, startPoint y: 0, endPoint x: 754, endPoint y: 46, distance: 755.6
click at [754, 46] on link "Login" at bounding box center [750, 48] width 51 height 19
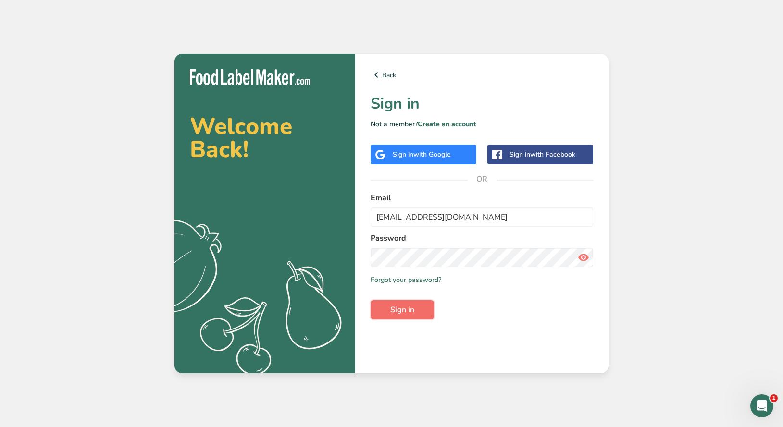
click at [404, 308] on span "Sign in" at bounding box center [402, 310] width 24 height 12
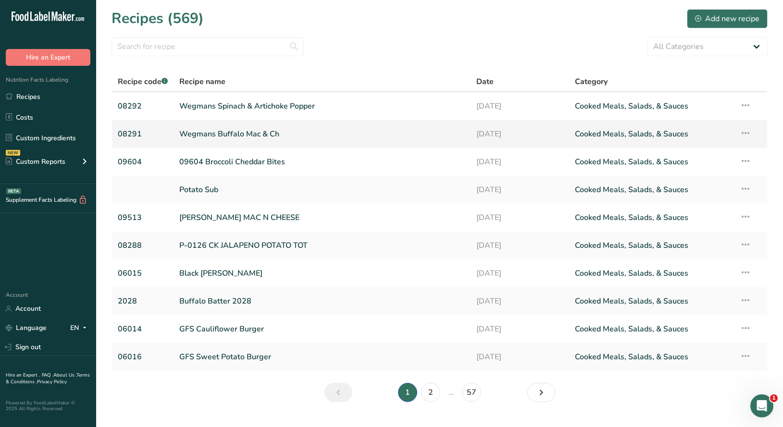
click at [237, 136] on link "Wegmans Buffalo Mac & Ch" at bounding box center [321, 134] width 285 height 20
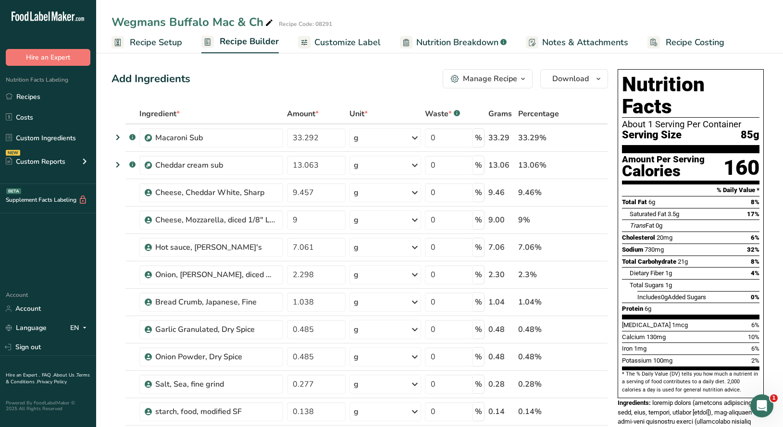
click at [365, 42] on span "Customize Label" at bounding box center [347, 42] width 66 height 13
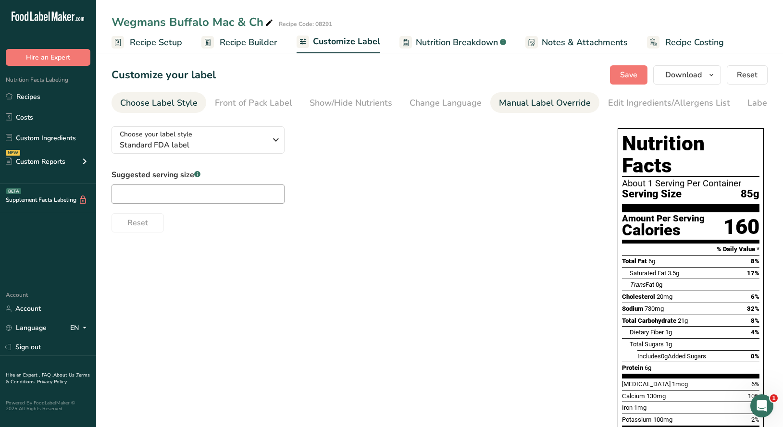
click at [536, 103] on div "Manual Label Override" at bounding box center [545, 103] width 92 height 13
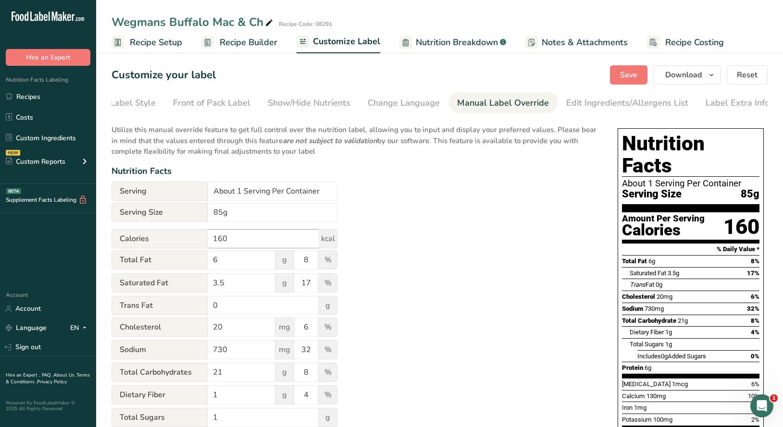
scroll to position [0, 42]
click at [241, 194] on input "About 1 Serving Per Container" at bounding box center [273, 191] width 130 height 19
click at [230, 216] on input "85g" at bounding box center [273, 212] width 130 height 19
click at [269, 194] on input "About 3 Serving Per Container" at bounding box center [273, 191] width 130 height 19
type input "About 3 Servings Per Container"
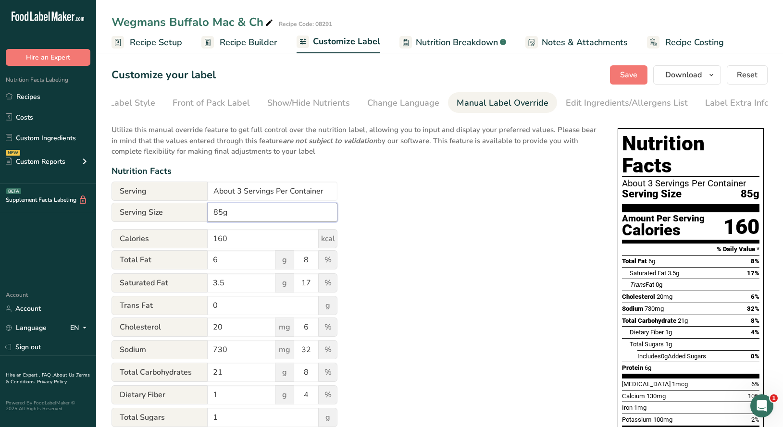
click at [235, 208] on input "85g" at bounding box center [273, 212] width 130 height 19
click at [239, 208] on input "(85g)" at bounding box center [273, 212] width 130 height 19
type input "4 pieces (85g)"
click at [394, 212] on div "Utilize this manual override feature to get full control over the nutrition lab…" at bounding box center [354, 354] width 487 height 471
click at [627, 75] on span "Save" at bounding box center [628, 75] width 17 height 12
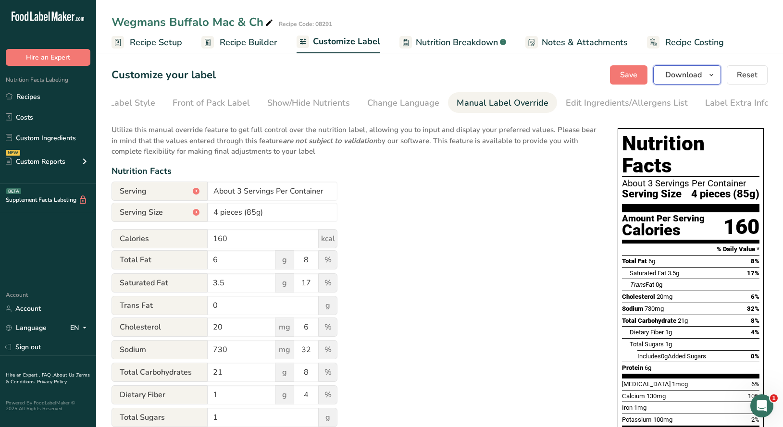
click at [714, 77] on icon "button" at bounding box center [711, 75] width 8 height 12
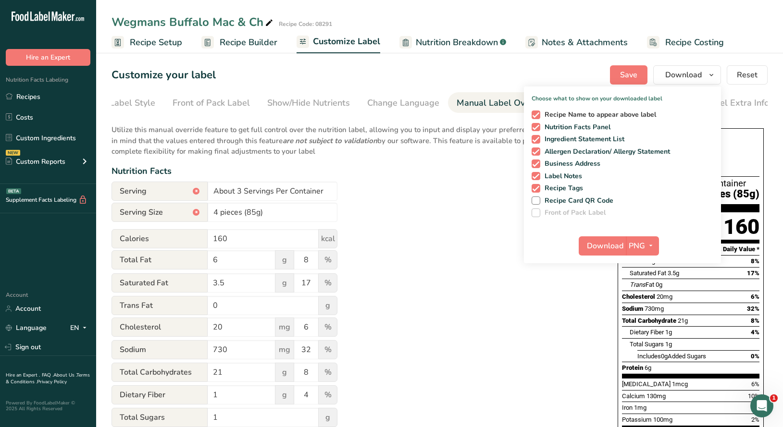
click at [549, 115] on span "Recipe Name to appear above label" at bounding box center [598, 114] width 116 height 9
click at [538, 115] on input "Recipe Name to appear above label" at bounding box center [534, 114] width 6 height 6
checkbox input "false"
click at [535, 141] on span at bounding box center [535, 139] width 9 height 9
click at [535, 141] on input "Ingredient Statement List" at bounding box center [534, 139] width 6 height 6
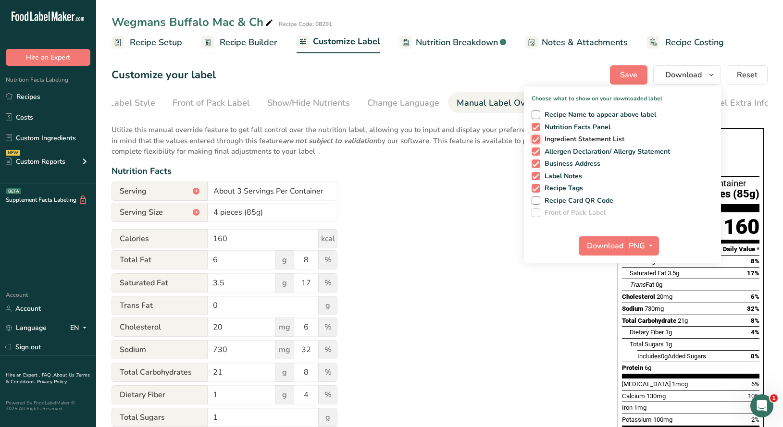
checkbox input "false"
click at [536, 154] on span at bounding box center [535, 151] width 9 height 9
click at [536, 154] on input "Allergen Declaration/ Allergy Statement" at bounding box center [534, 151] width 6 height 6
checkbox input "false"
click at [539, 163] on span at bounding box center [535, 163] width 9 height 9
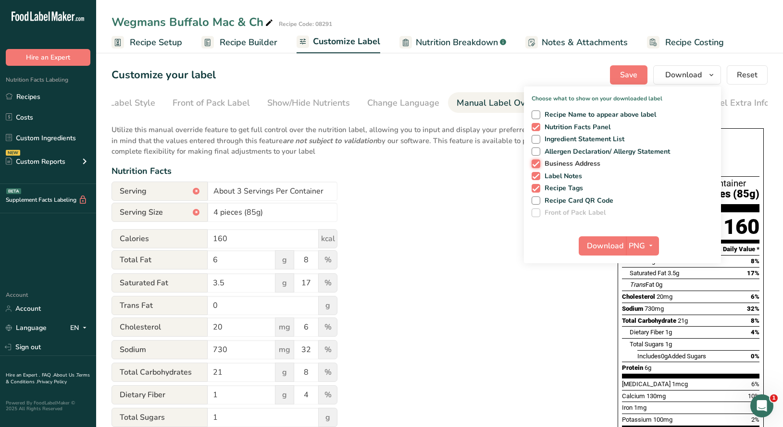
click at [538, 163] on input "Business Address" at bounding box center [534, 163] width 6 height 6
checkbox input "false"
click at [534, 178] on span at bounding box center [535, 176] width 9 height 9
click at [534, 178] on input "Label Notes" at bounding box center [534, 176] width 6 height 6
checkbox input "false"
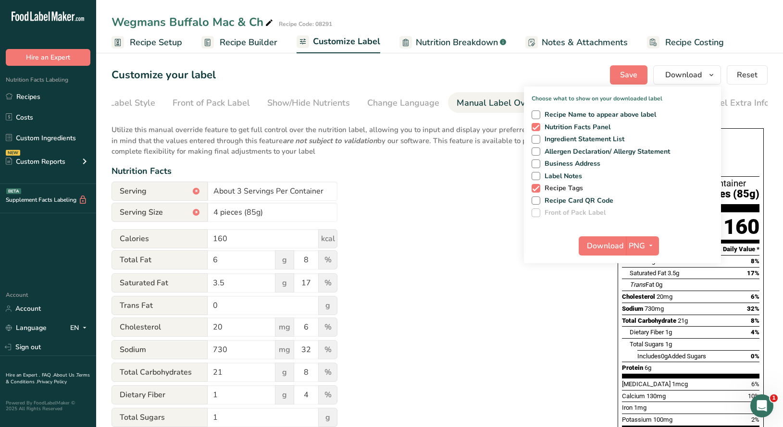
click at [535, 188] on span at bounding box center [535, 188] width 9 height 9
click at [535, 188] on input "Recipe Tags" at bounding box center [534, 188] width 6 height 6
checkbox input "false"
click at [614, 249] on span "Download" at bounding box center [605, 246] width 37 height 12
click at [457, 43] on span "Nutrition Breakdown" at bounding box center [457, 42] width 82 height 13
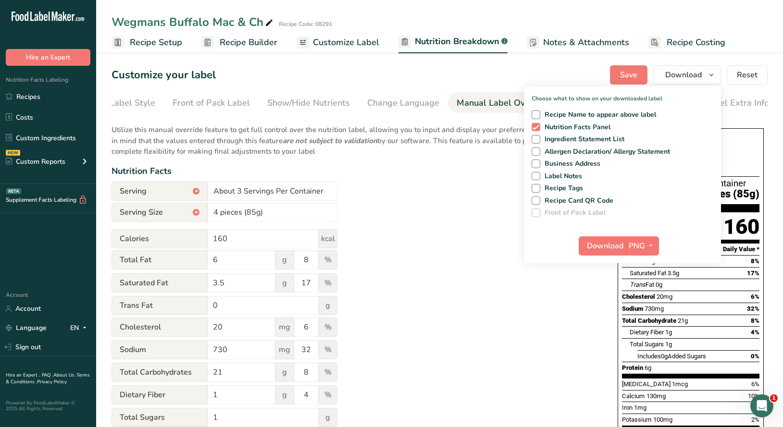
select select "Calories"
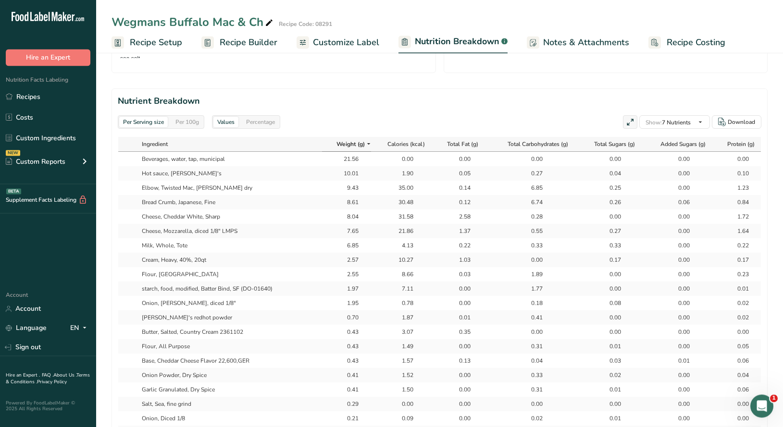
scroll to position [397, 0]
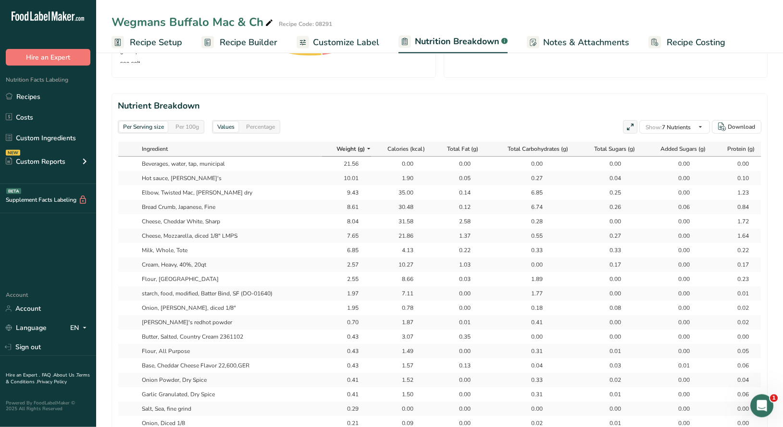
click at [189, 130] on div "Per 100g" at bounding box center [187, 127] width 31 height 11
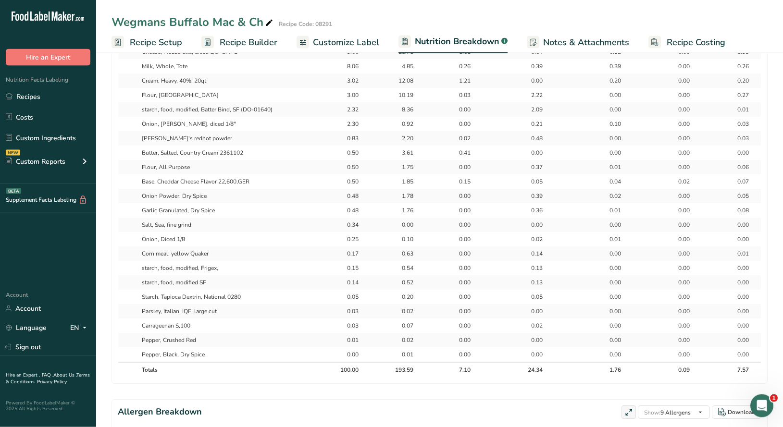
scroll to position [573, 0]
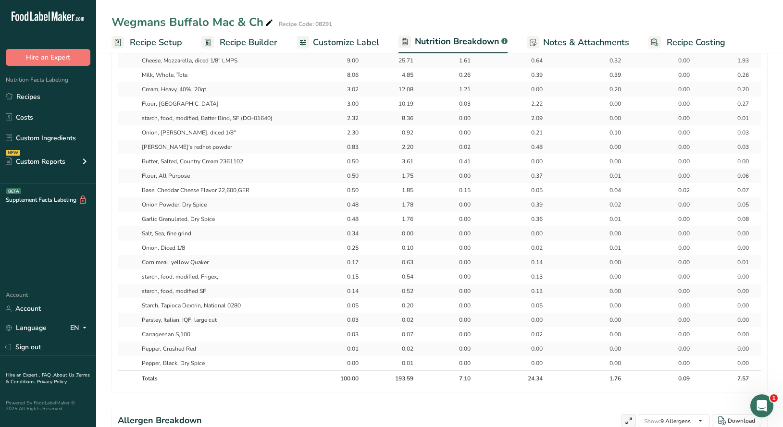
drag, startPoint x: 173, startPoint y: 118, endPoint x: 358, endPoint y: 116, distance: 185.0
click at [358, 116] on tr "starch, food, modified, Batter Bind, SF (DO-01640) 2.32 8.36 0.00 2.09 0.00 0.0…" at bounding box center [439, 118] width 642 height 14
drag, startPoint x: 143, startPoint y: 206, endPoint x: 221, endPoint y: 218, distance: 78.7
click at [221, 218] on tbody "Beverages, water, tap, municipal 25.36 0.00 0.00 0.00 0.00 0.00 0.00 Hot sauce,…" at bounding box center [439, 175] width 642 height 389
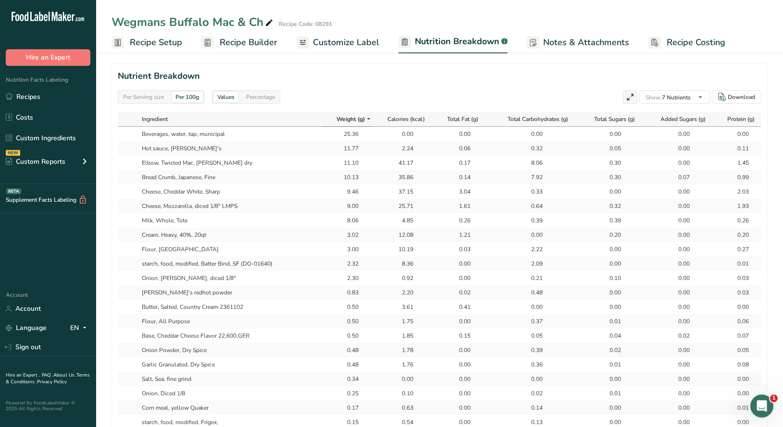
scroll to position [436, 0]
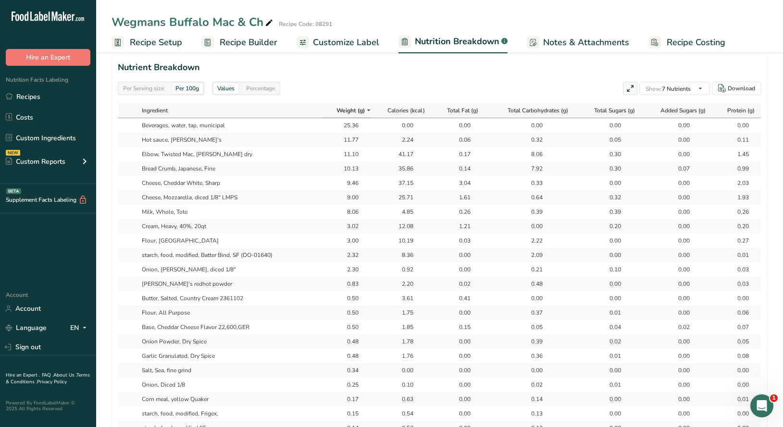
click at [253, 40] on span "Recipe Builder" at bounding box center [249, 42] width 58 height 13
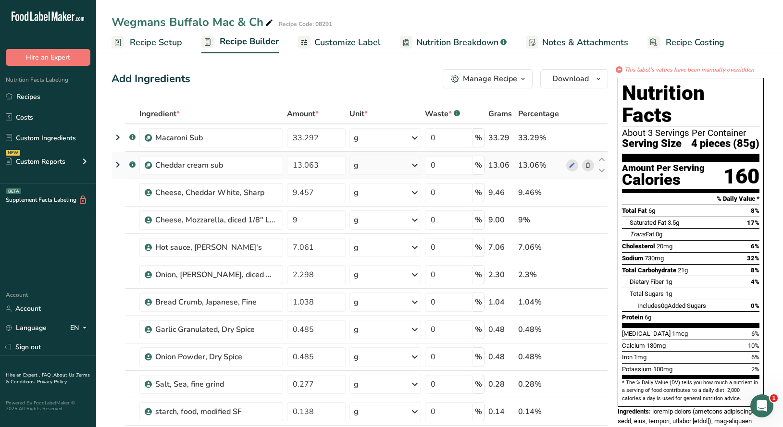
click at [116, 164] on icon at bounding box center [118, 164] width 12 height 17
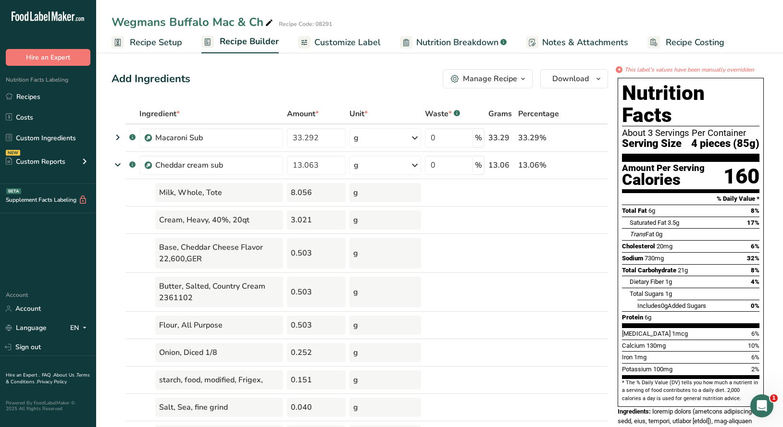
click at [430, 45] on span "Nutrition Breakdown" at bounding box center [457, 42] width 82 height 13
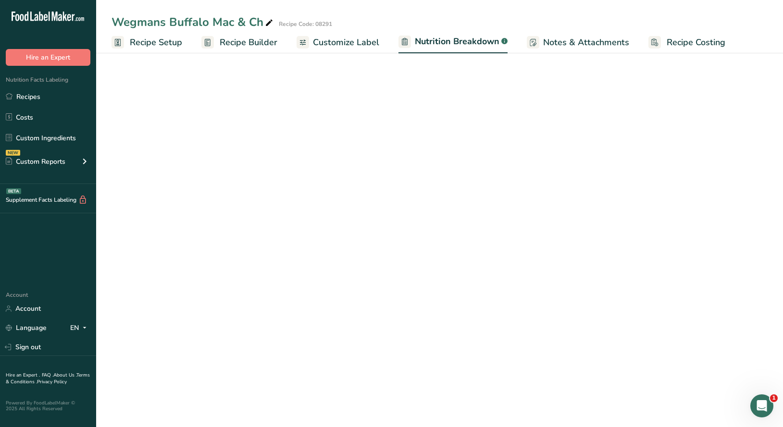
select select "Calories"
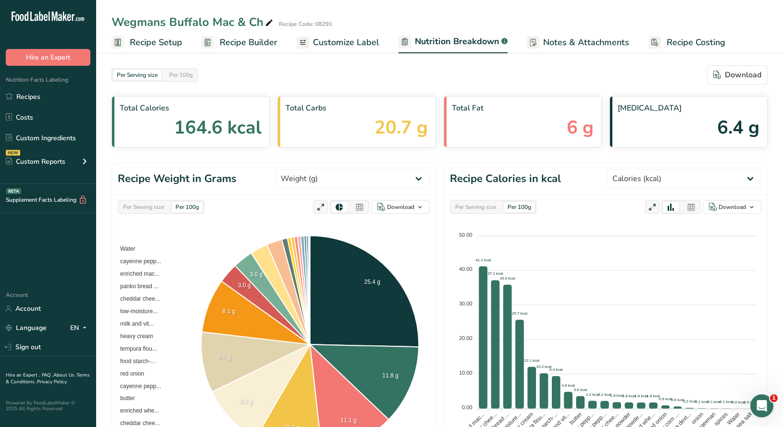
click at [359, 42] on span "Customize Label" at bounding box center [346, 42] width 66 height 13
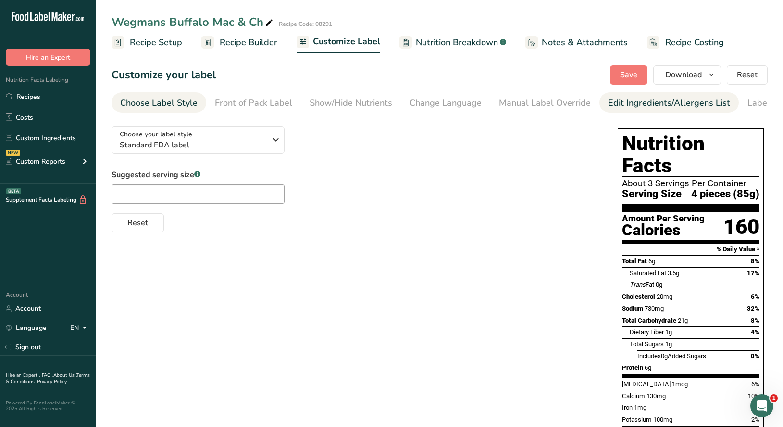
click at [645, 101] on div "Edit Ingredients/Allergens List" at bounding box center [669, 103] width 122 height 13
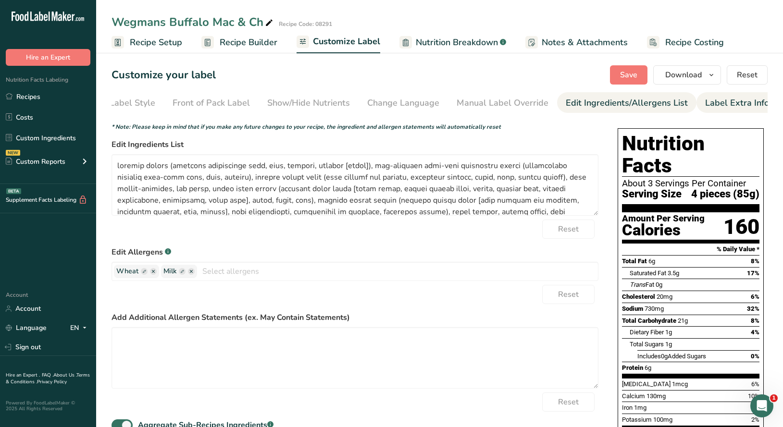
click at [731, 105] on div "Label Extra Info" at bounding box center [737, 103] width 64 height 13
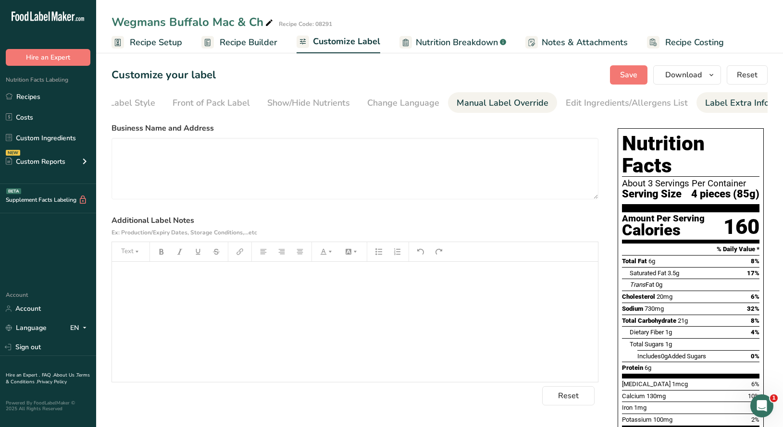
click at [493, 106] on div "Manual Label Override" at bounding box center [502, 103] width 92 height 13
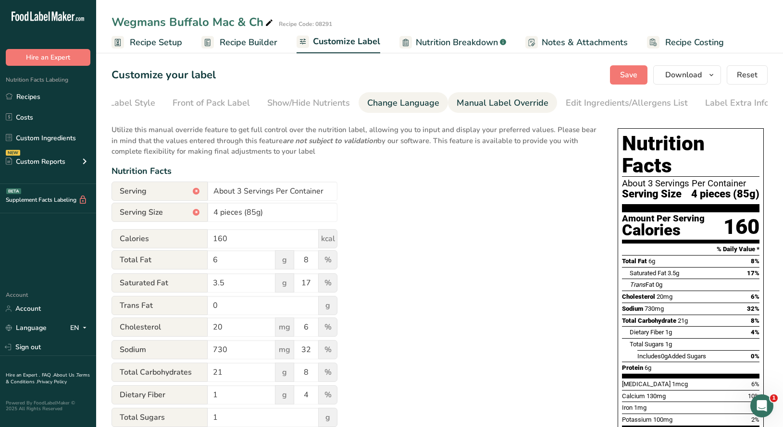
click at [391, 102] on div "Change Language" at bounding box center [403, 103] width 72 height 13
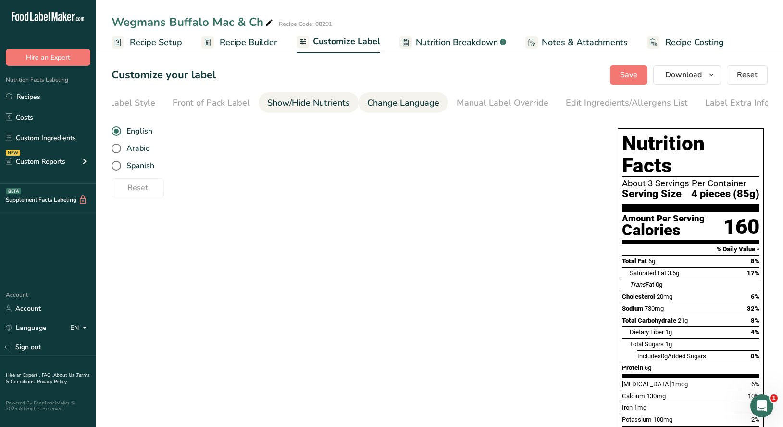
click at [288, 102] on div "Show/Hide Nutrients" at bounding box center [308, 103] width 83 height 13
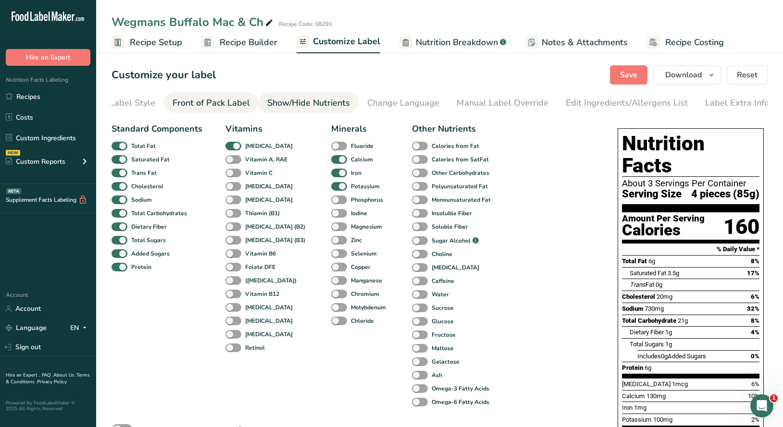
click at [204, 105] on div "Front of Pack Label" at bounding box center [210, 103] width 77 height 13
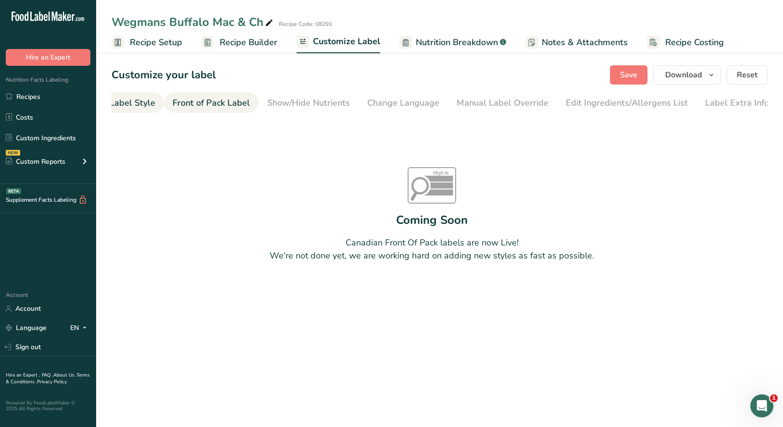
click at [134, 104] on div "Choose Label Style" at bounding box center [116, 103] width 77 height 13
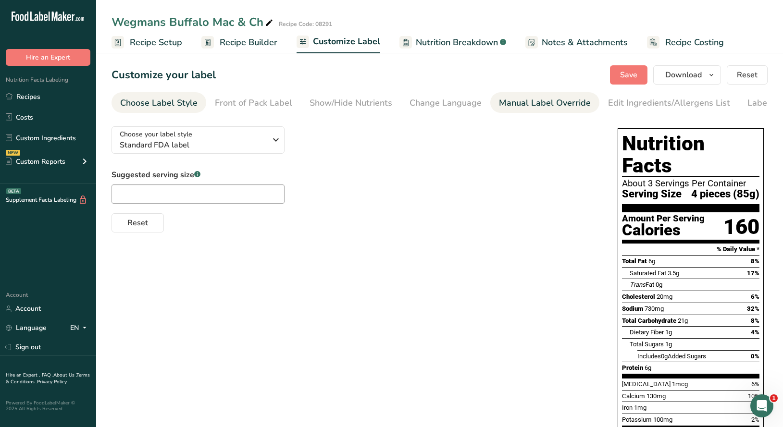
click at [544, 106] on div "Manual Label Override" at bounding box center [545, 103] width 92 height 13
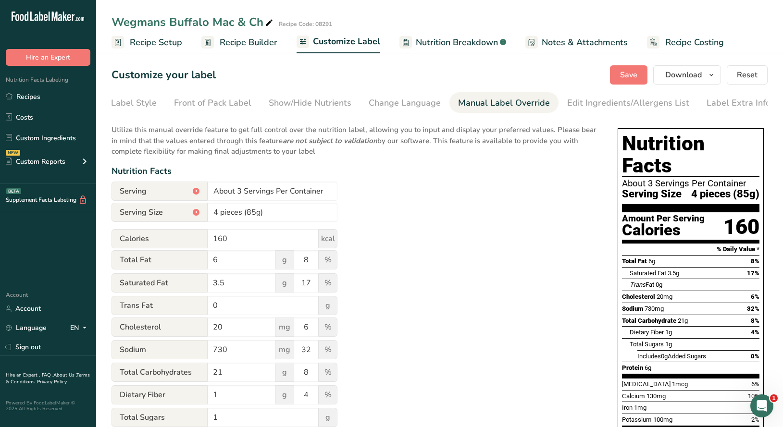
scroll to position [0, 42]
click at [196, 210] on div "*" at bounding box center [196, 212] width 7 height 7
click at [268, 213] on input "4 pieces (85g)" at bounding box center [273, 212] width 130 height 19
click at [743, 73] on span "Reset" at bounding box center [746, 75] width 21 height 12
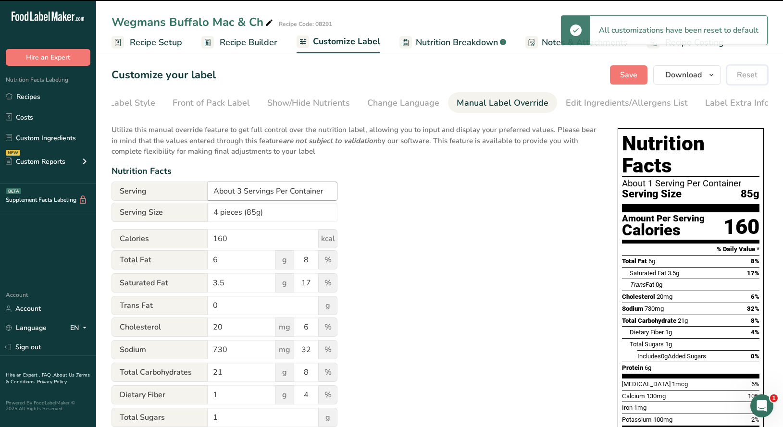
type input "About 1 Serving Per Container"
type input "85g"
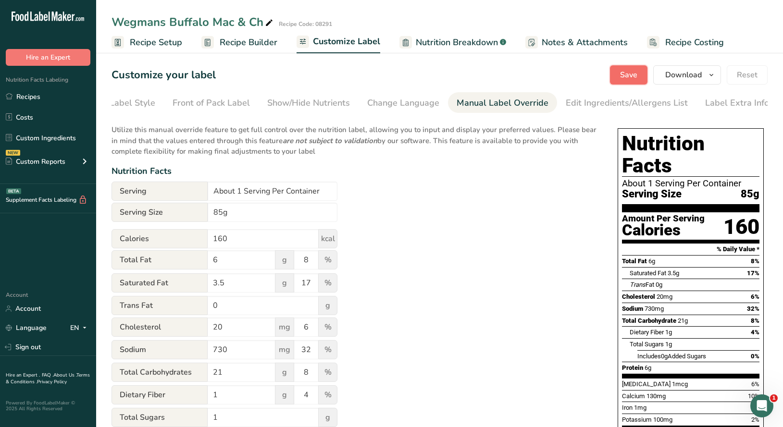
click at [624, 78] on span "Save" at bounding box center [628, 75] width 17 height 12
click at [132, 104] on div "Choose Label Style" at bounding box center [116, 103] width 77 height 13
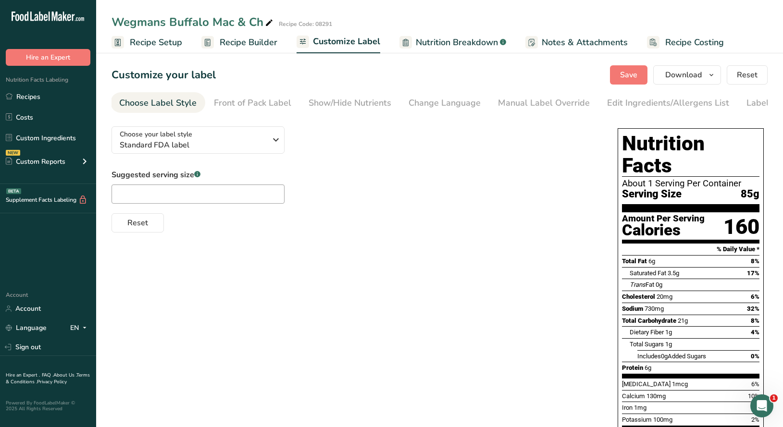
scroll to position [0, 0]
click at [167, 196] on input "text" at bounding box center [197, 193] width 173 height 19
type input "4 pieces"
drag, startPoint x: 632, startPoint y: 76, endPoint x: 637, endPoint y: 83, distance: 8.6
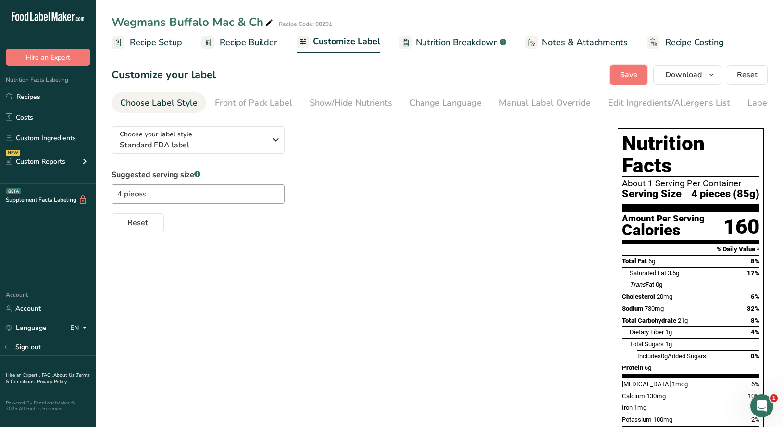
click at [631, 76] on span "Save" at bounding box center [628, 75] width 17 height 12
drag, startPoint x: 642, startPoint y: 162, endPoint x: 664, endPoint y: 164, distance: 21.7
click at [664, 179] on div "About 1 Serving Per Container" at bounding box center [690, 184] width 137 height 10
click at [153, 42] on span "Recipe Setup" at bounding box center [156, 42] width 52 height 13
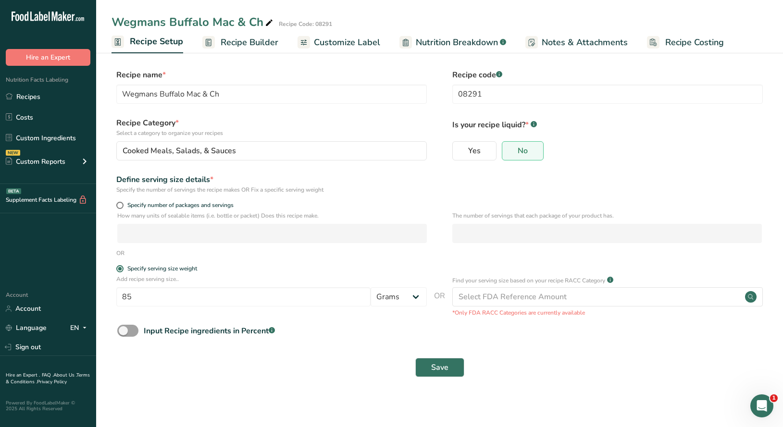
click at [338, 45] on span "Customize Label" at bounding box center [347, 42] width 66 height 13
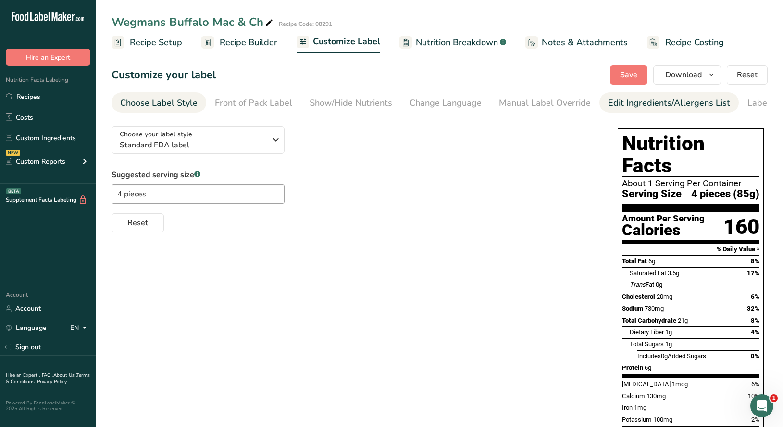
click at [659, 103] on div "Edit Ingredients/Allergens List" at bounding box center [669, 103] width 122 height 13
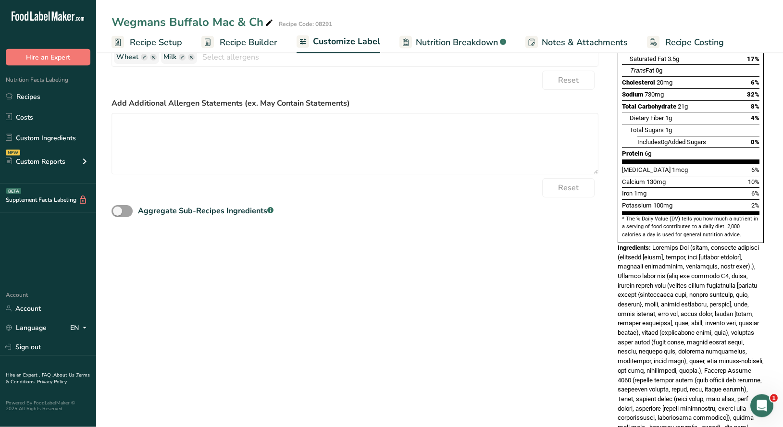
scroll to position [215, 0]
click at [128, 209] on span at bounding box center [121, 210] width 21 height 12
click at [118, 209] on input "Aggregate Sub-Recipes Ingredients .a-a{fill:#347362;}.b-a{fill:#fff;}" at bounding box center [114, 210] width 6 height 6
checkbox input "true"
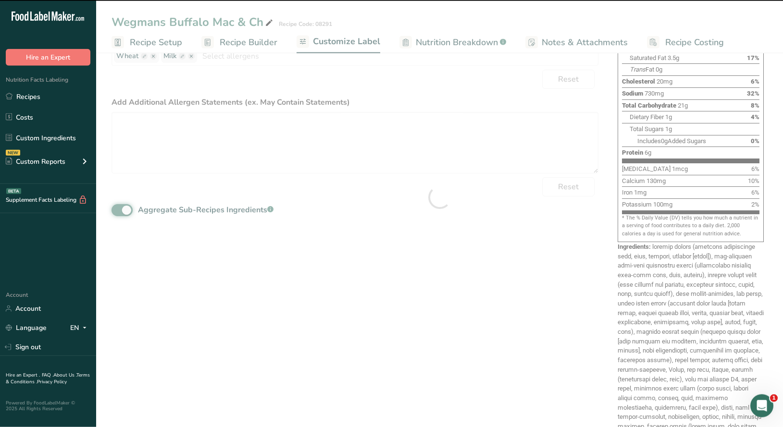
type textarea "loremip dolors (ametcons adipiscinge sedd, eius, tempori, utlabor [etdol]), mag…"
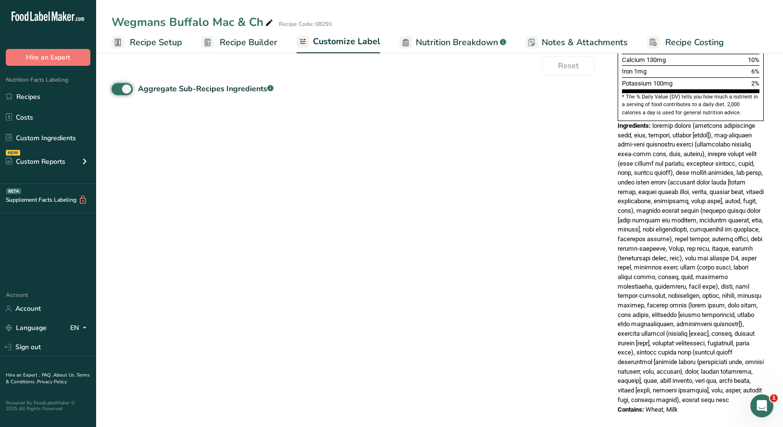
scroll to position [0, 0]
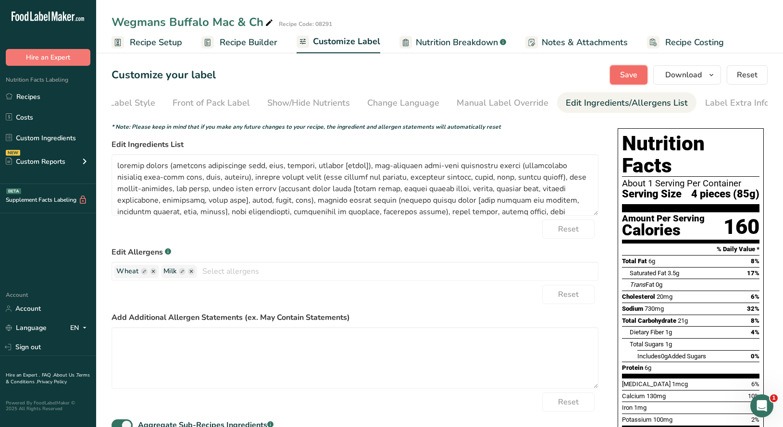
click at [626, 76] on span "Save" at bounding box center [628, 75] width 17 height 12
